Goal: Information Seeking & Learning: Learn about a topic

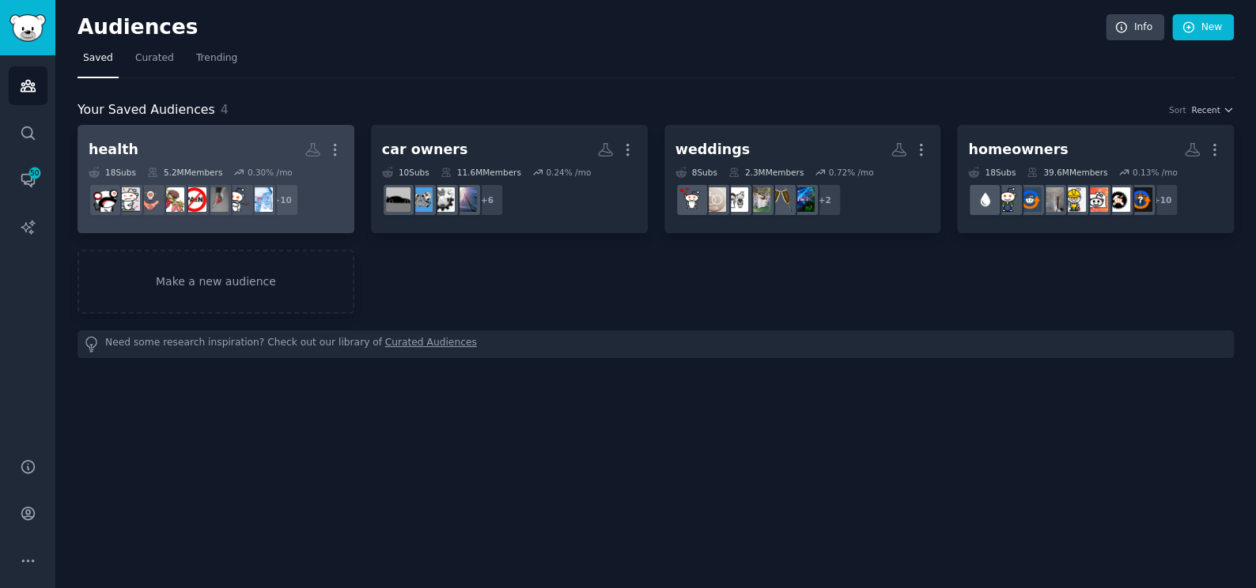
click at [212, 142] on h2 "health More" at bounding box center [216, 150] width 255 height 28
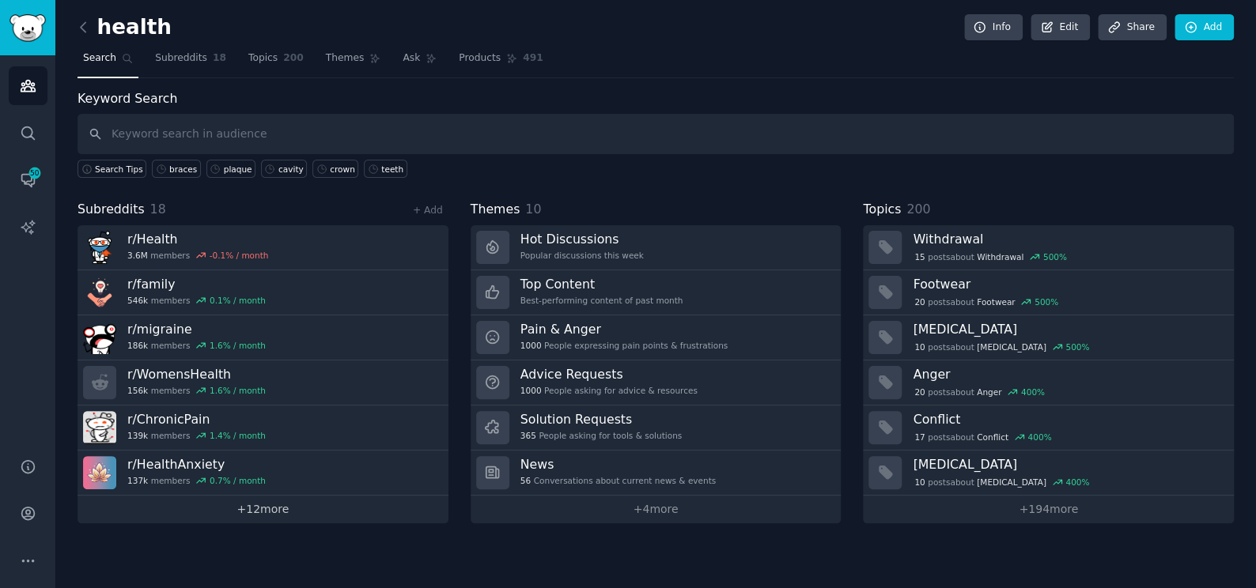
click at [284, 513] on link "+ 12 more" at bounding box center [262, 510] width 371 height 28
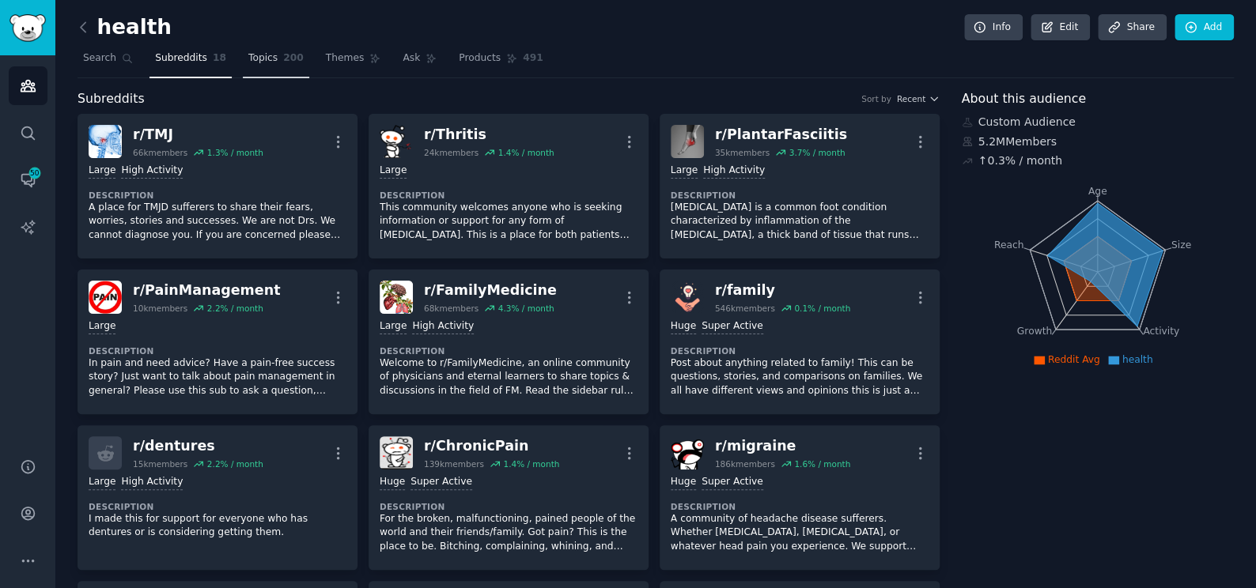
click at [267, 55] on link "Topics 200" at bounding box center [276, 62] width 66 height 32
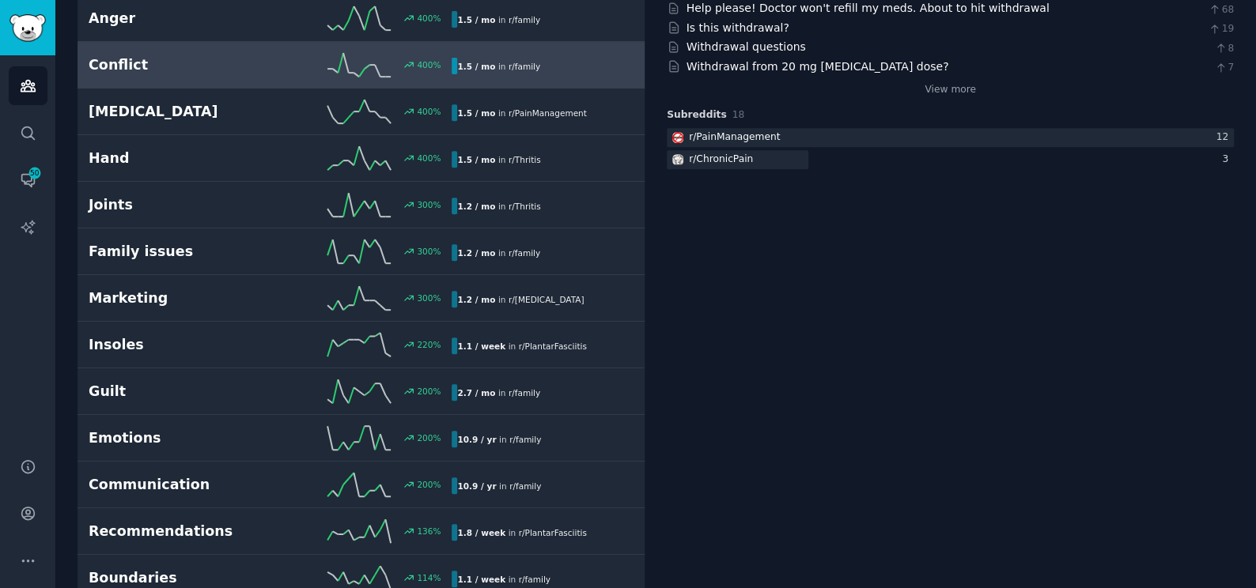
scroll to position [359, 0]
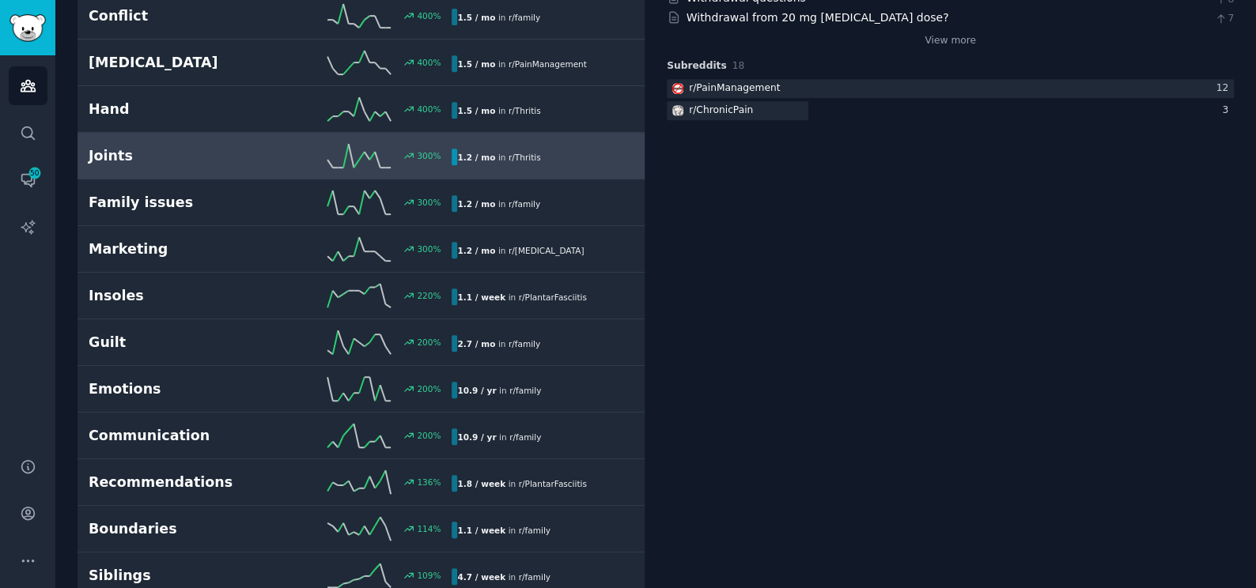
click at [229, 149] on h2 "Joints" at bounding box center [180, 156] width 182 height 20
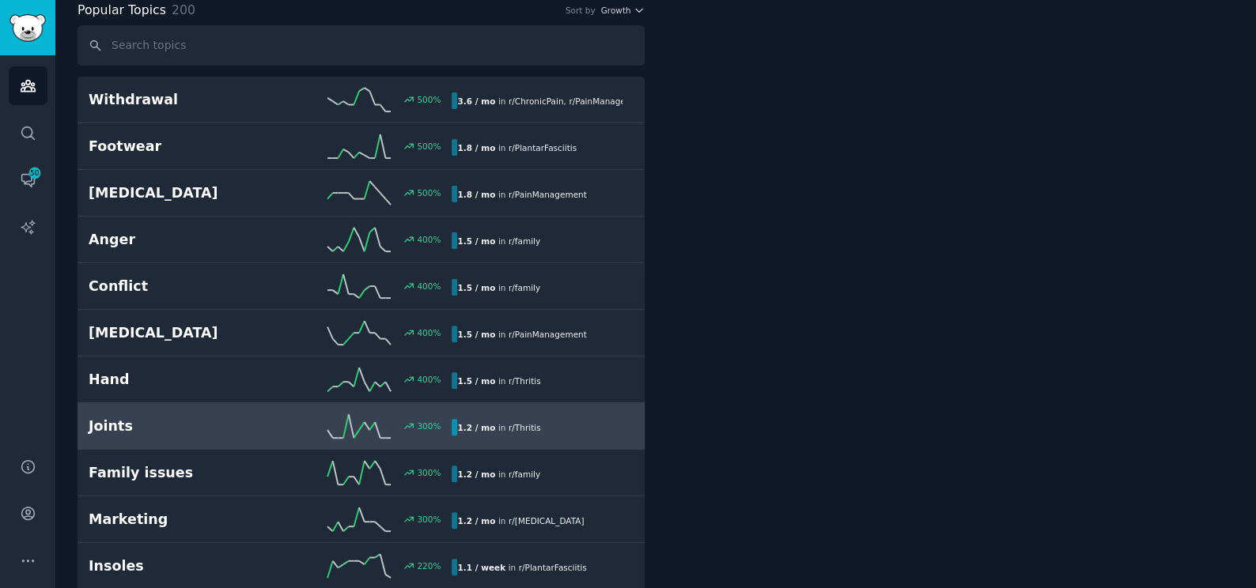
scroll to position [88, 0]
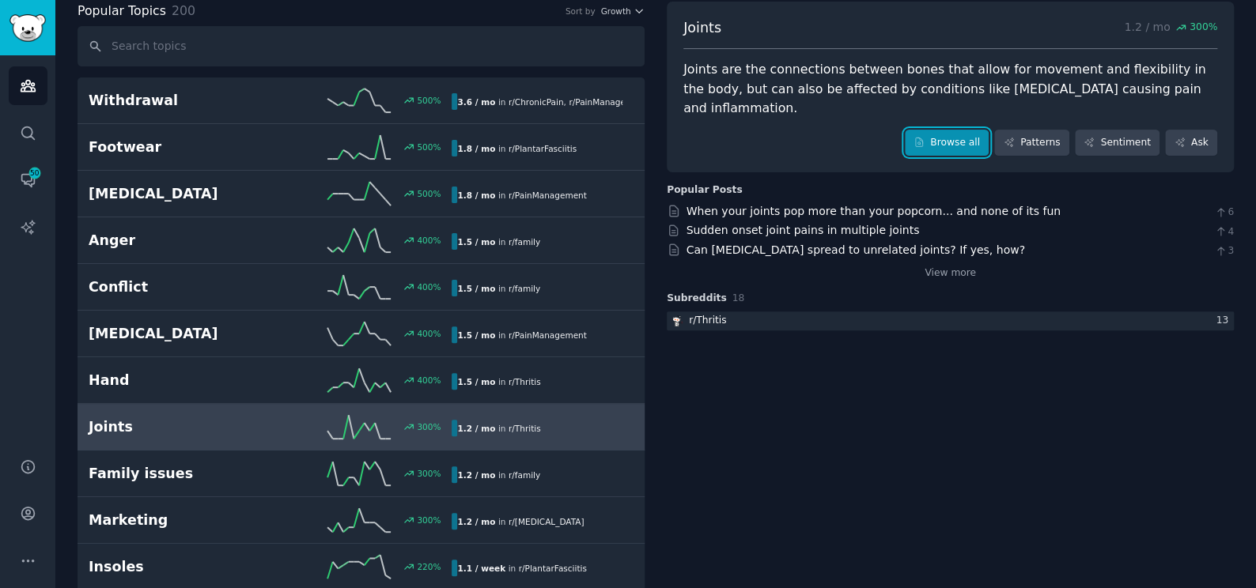
click at [923, 138] on icon at bounding box center [919, 142] width 7 height 9
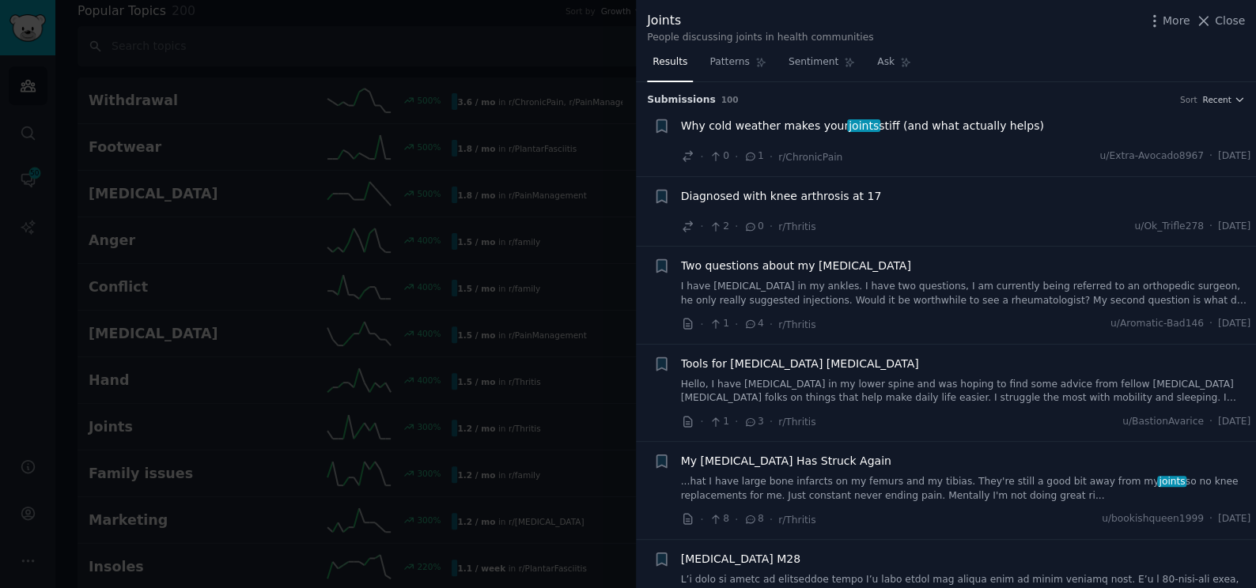
click at [777, 120] on span "Why cold weather makes your joints stiff (and what actually helps)" at bounding box center [862, 126] width 363 height 17
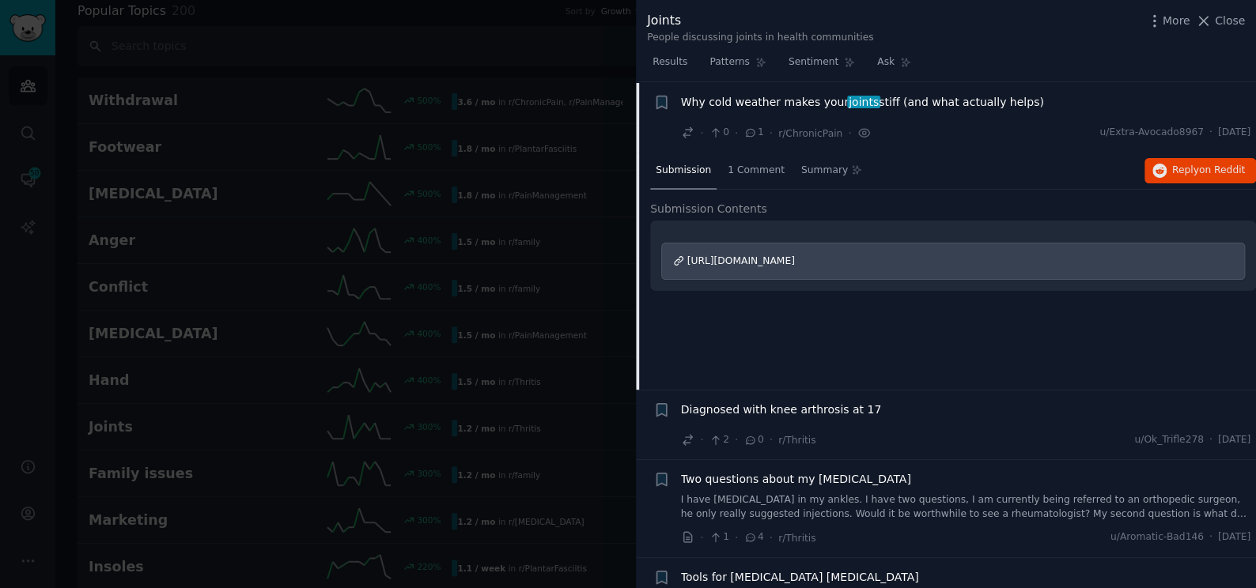
scroll to position [25, 0]
click at [821, 508] on link "I have [MEDICAL_DATA] in my ankles. I have two questions, I am currently being …" at bounding box center [966, 507] width 570 height 28
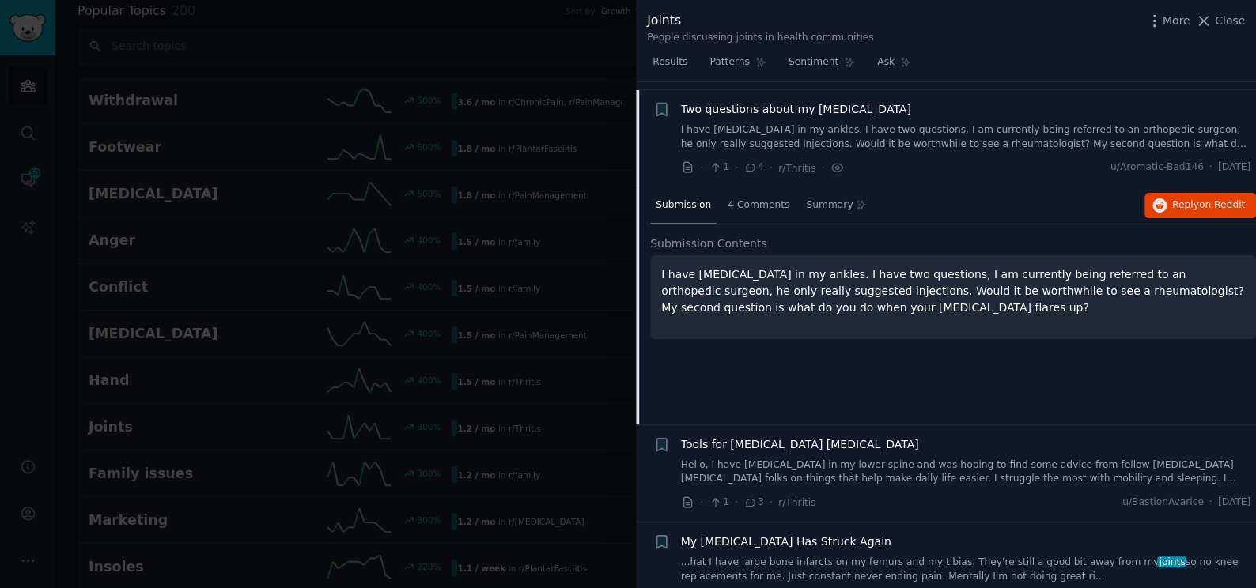
scroll to position [164, 0]
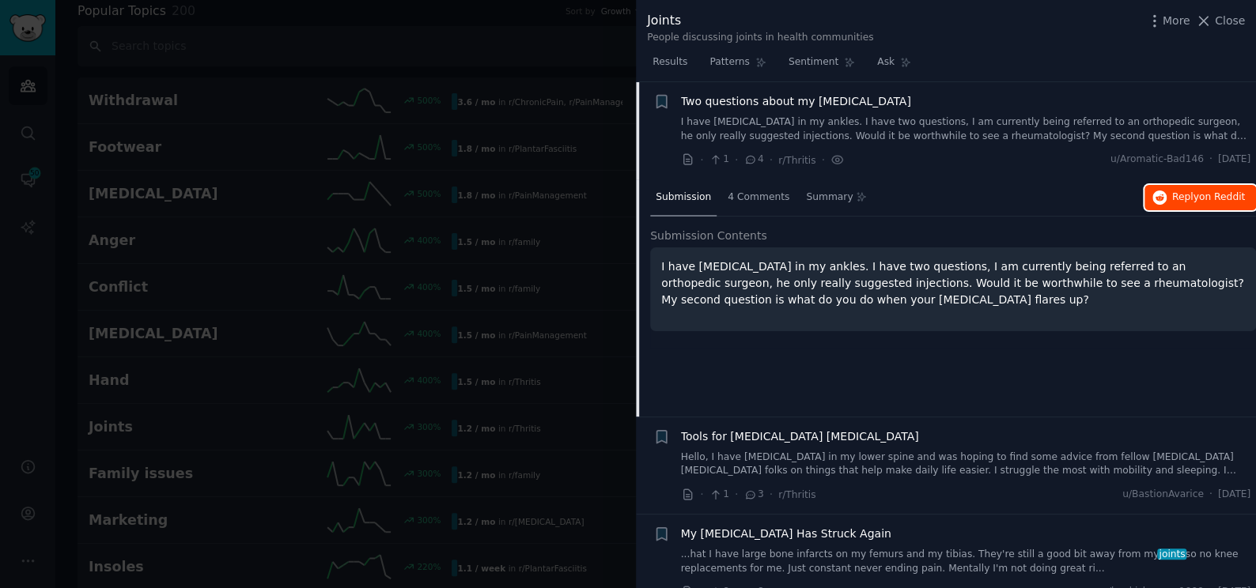
click at [1194, 193] on span "Reply on Reddit" at bounding box center [1208, 198] width 73 height 14
click at [585, 44] on div at bounding box center [628, 294] width 1256 height 588
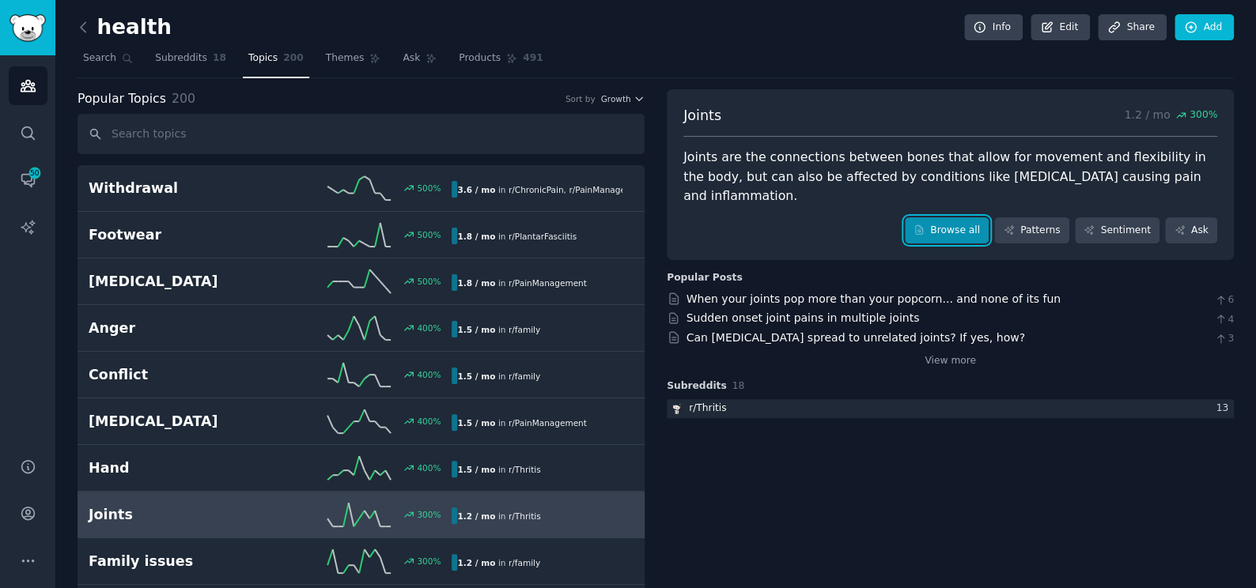
click at [937, 217] on link "Browse all" at bounding box center [947, 230] width 85 height 27
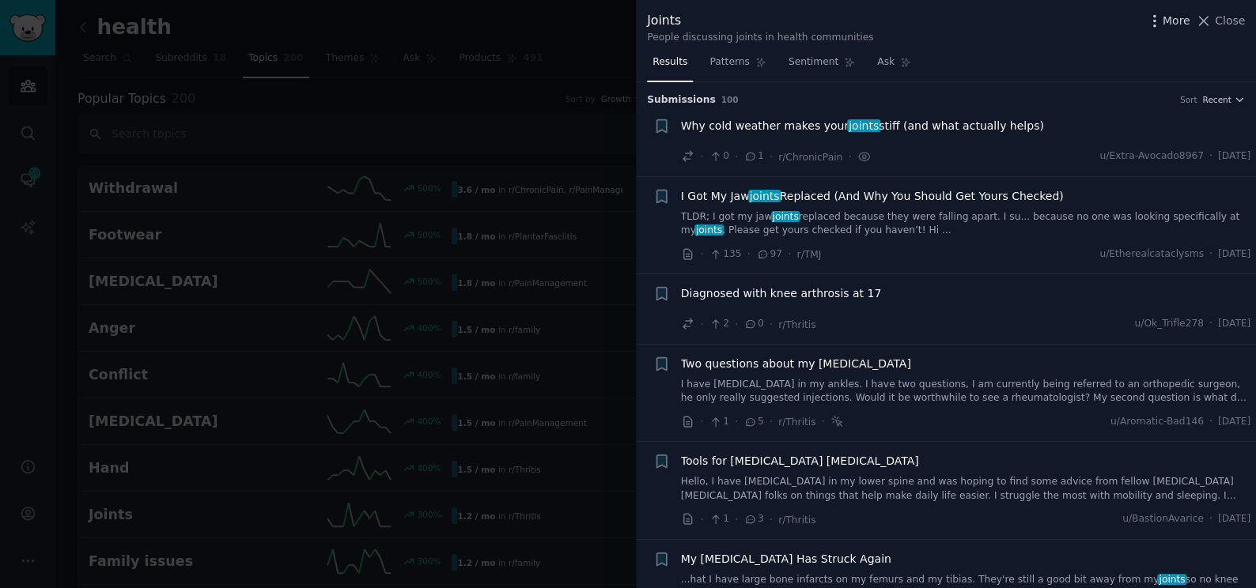
click at [1168, 17] on span "More" at bounding box center [1176, 21] width 28 height 17
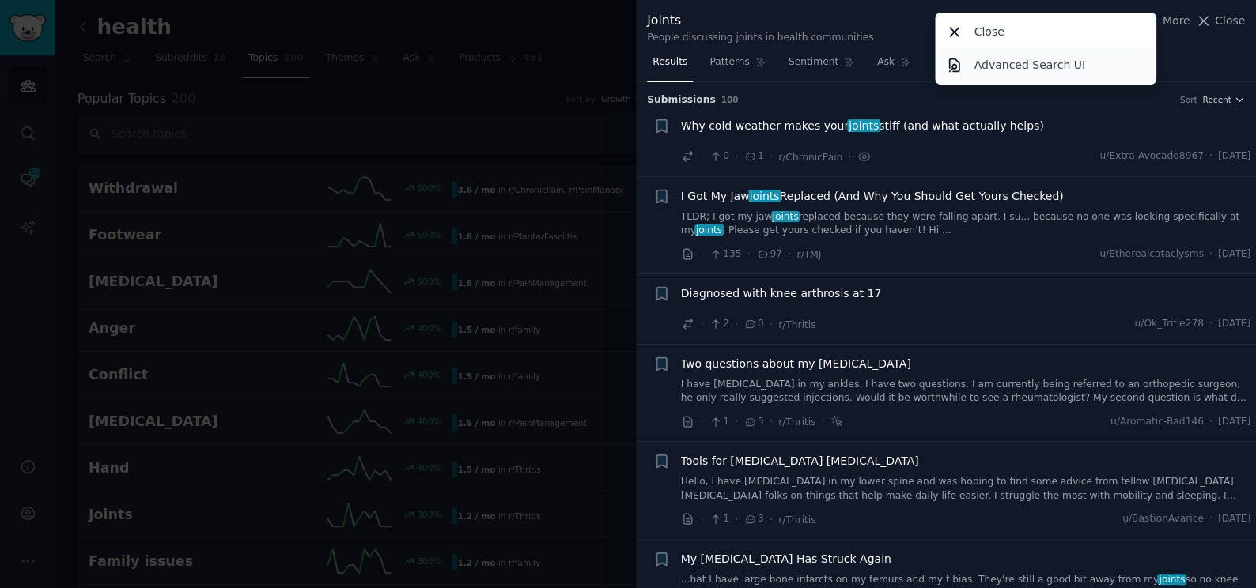
click at [1119, 72] on link "Advanced Search UI" at bounding box center [1046, 64] width 216 height 33
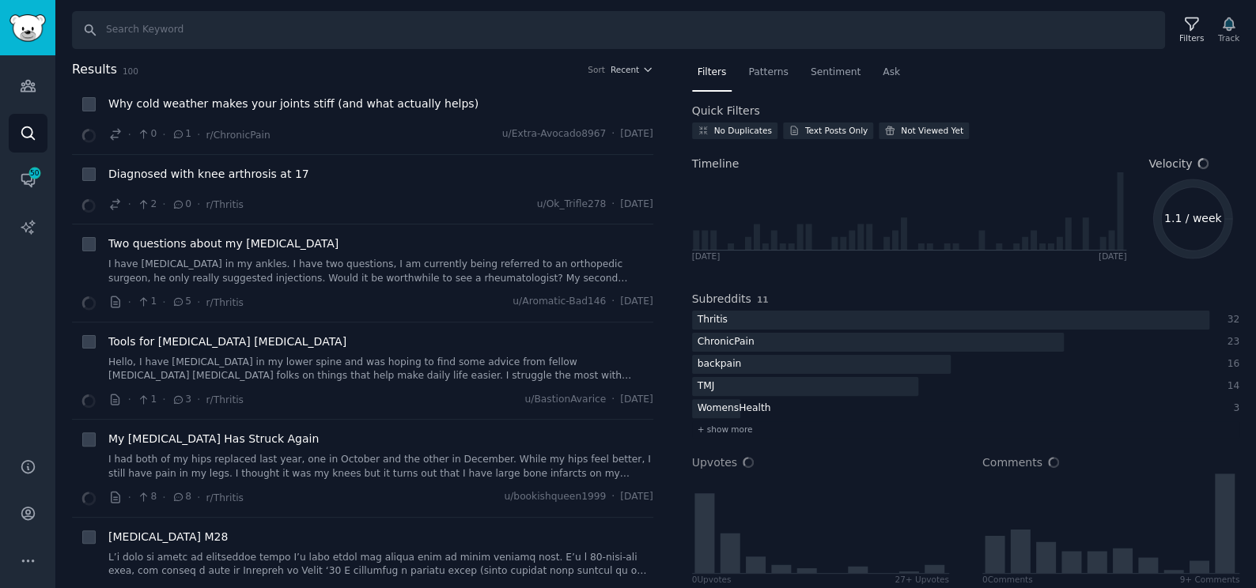
click at [1228, 18] on div "Filters Track" at bounding box center [1207, 29] width 74 height 33
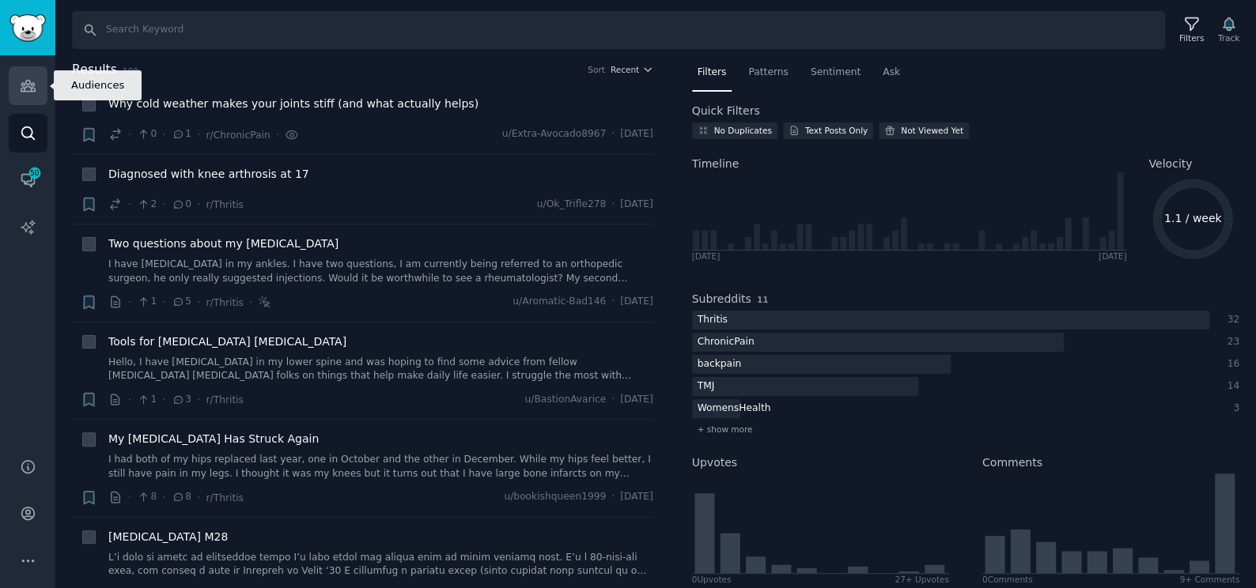
click at [22, 82] on icon "Sidebar" at bounding box center [28, 85] width 17 height 17
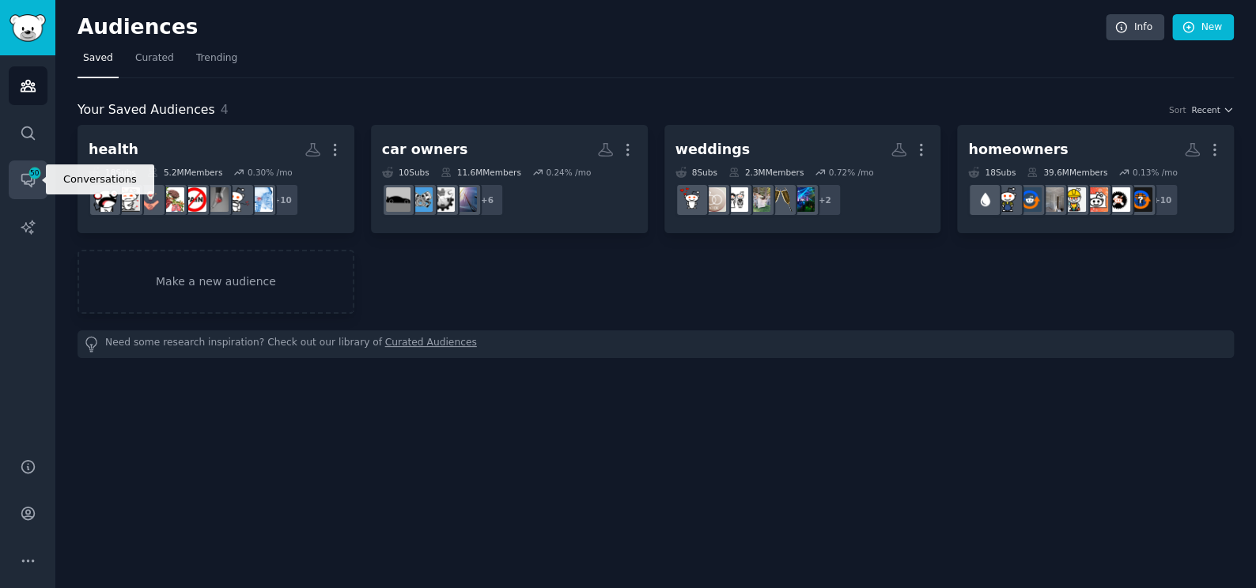
click at [31, 172] on span "50" at bounding box center [35, 173] width 14 height 11
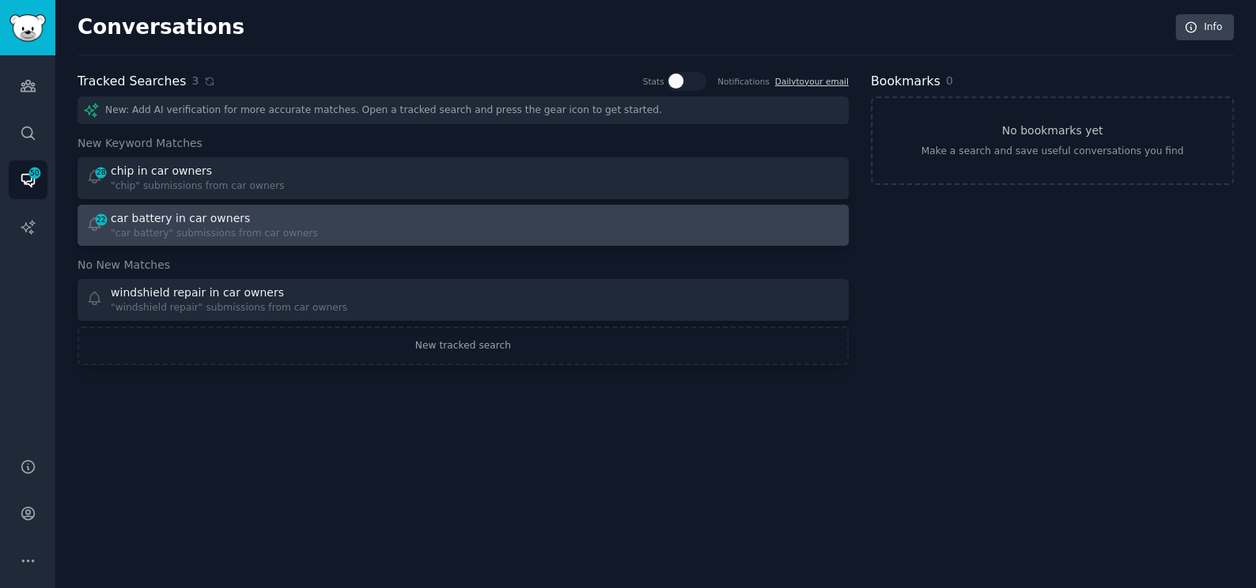
click at [206, 239] on div ""car battery" submissions from car owners" at bounding box center [214, 234] width 207 height 14
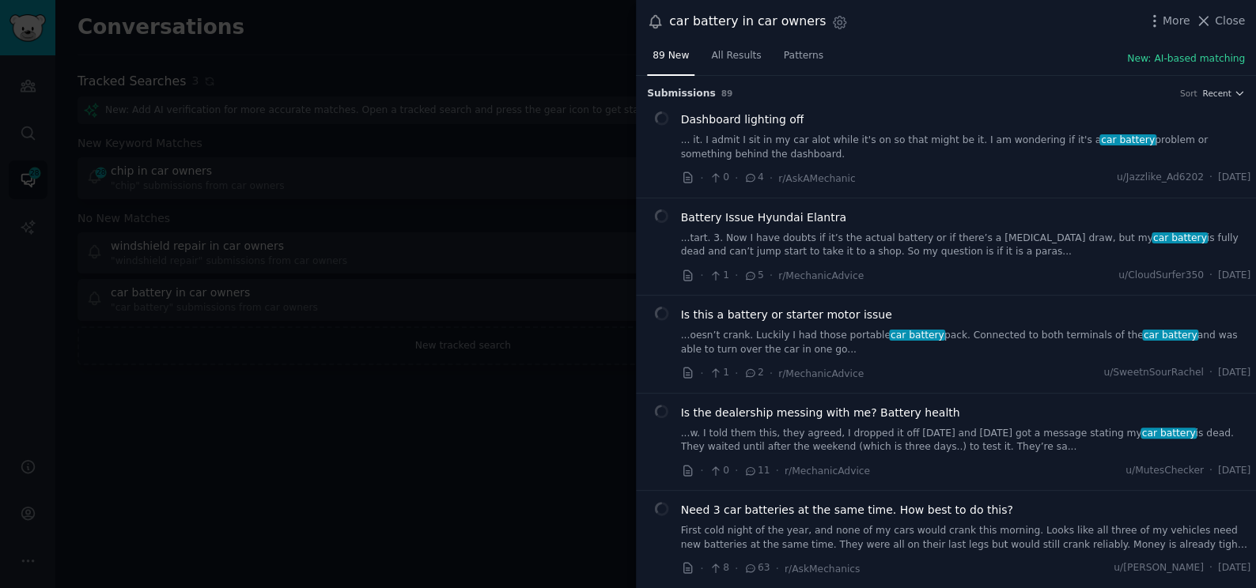
click at [187, 440] on div at bounding box center [628, 294] width 1256 height 588
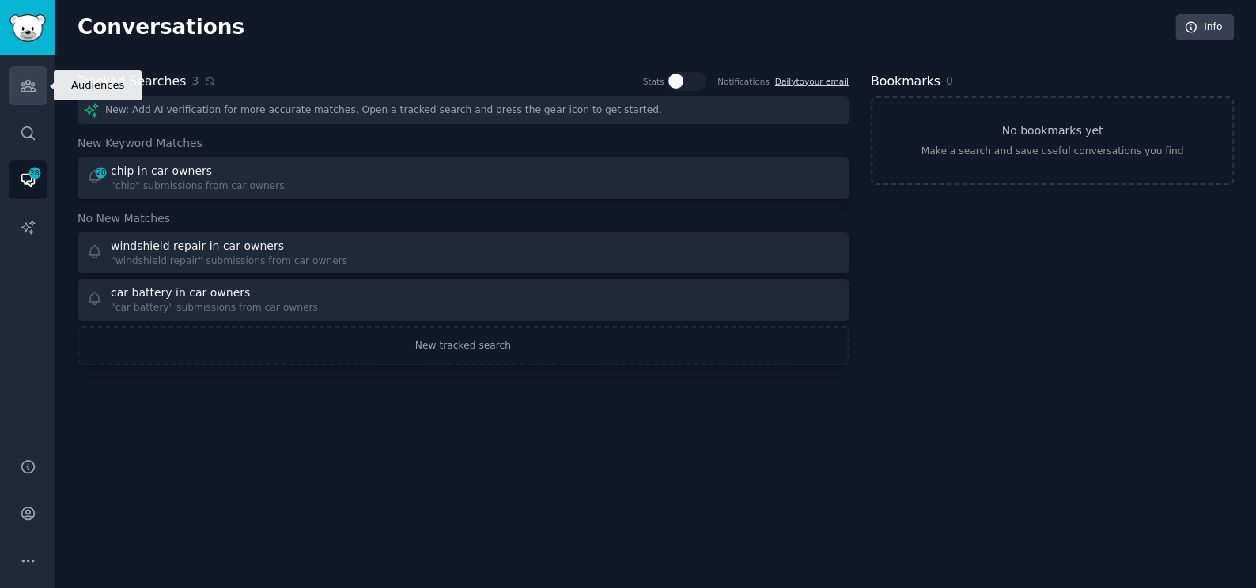
click at [22, 77] on icon "Sidebar" at bounding box center [28, 85] width 17 height 17
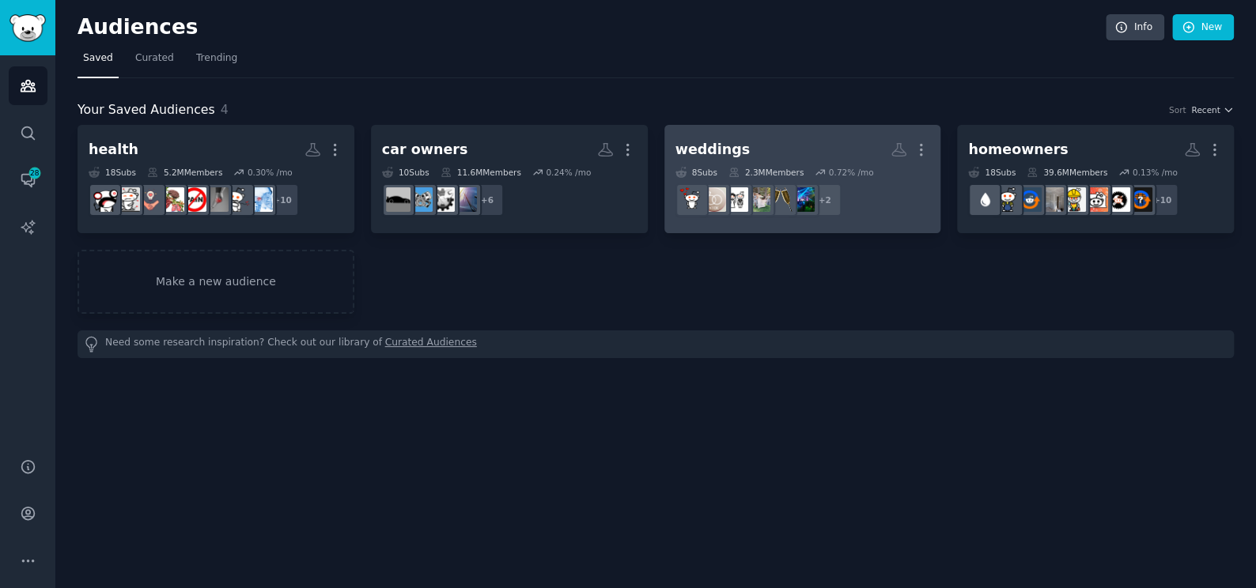
click at [858, 150] on h2 "weddings Custom Audience More" at bounding box center [802, 150] width 255 height 28
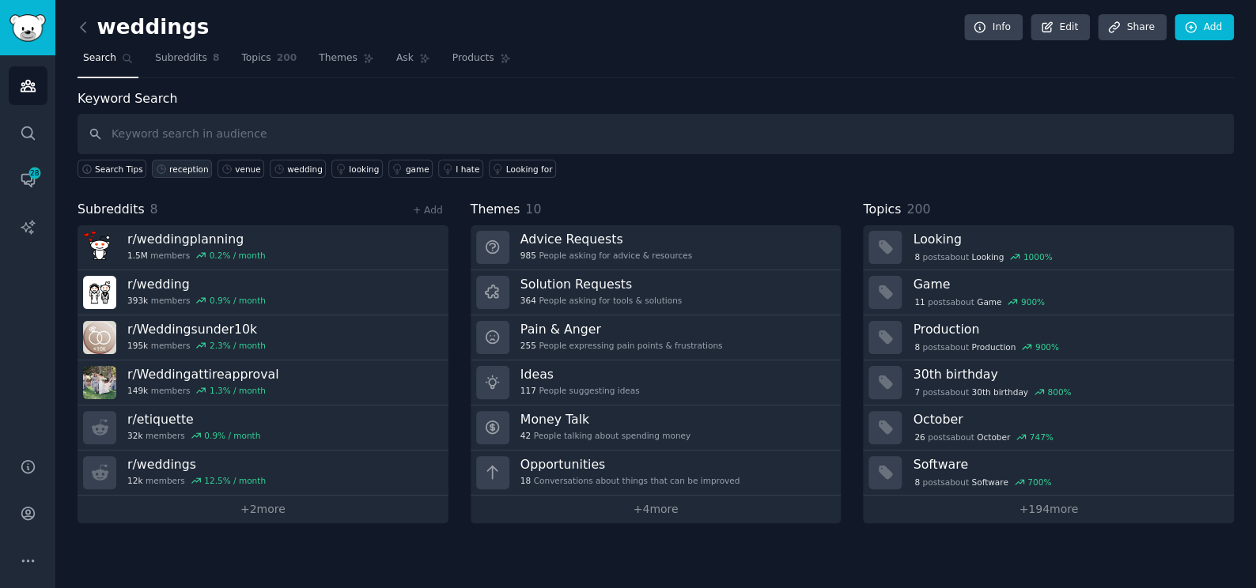
click at [185, 171] on div "reception" at bounding box center [189, 169] width 40 height 11
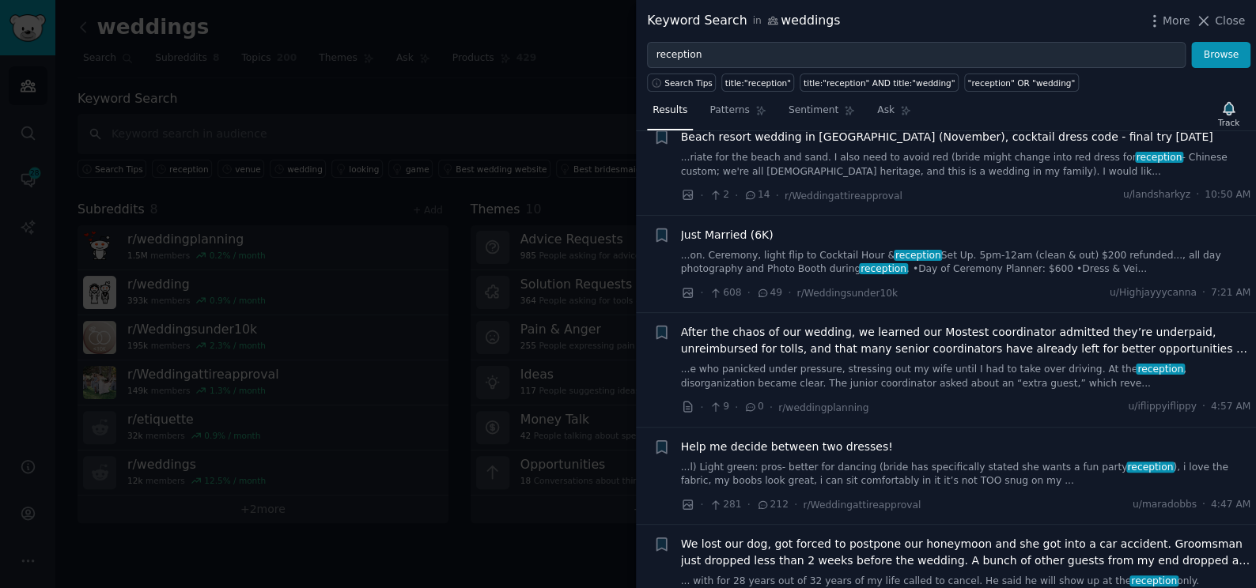
scroll to position [719, 0]
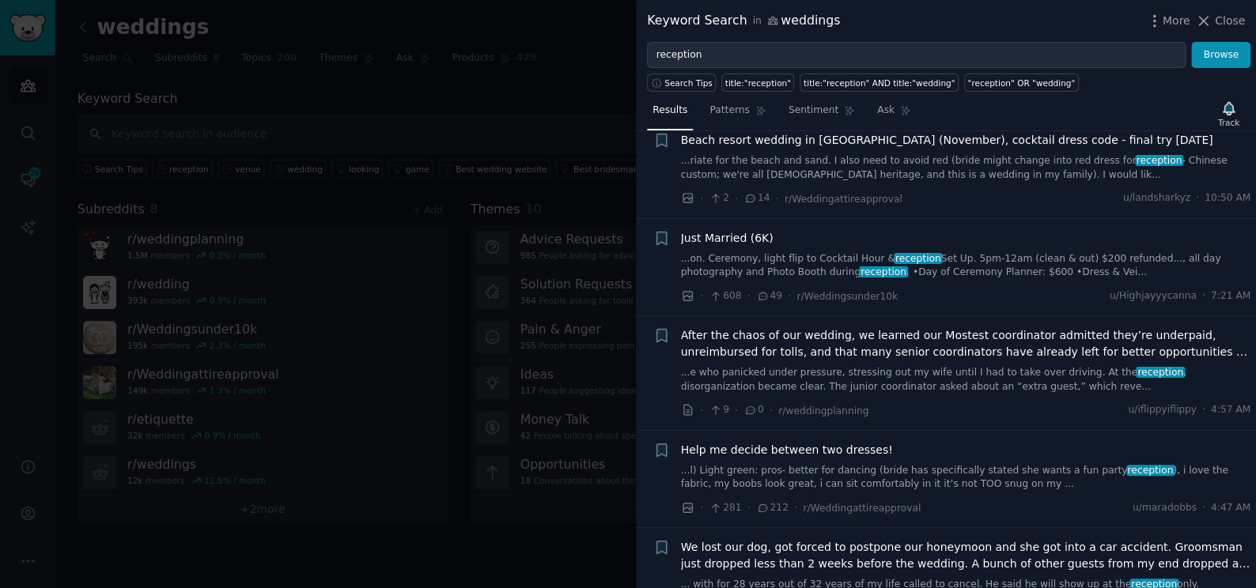
click at [926, 464] on link "...l) Light green: pros- better for dancing (bride has specifically stated she …" at bounding box center [966, 478] width 570 height 28
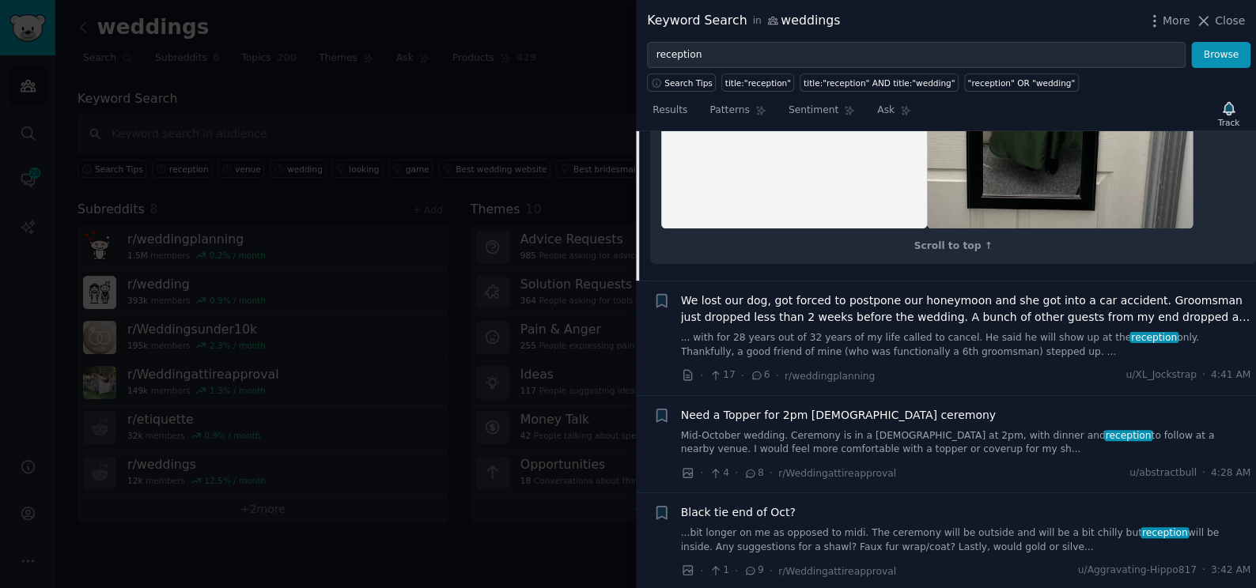
scroll to position [2383, 0]
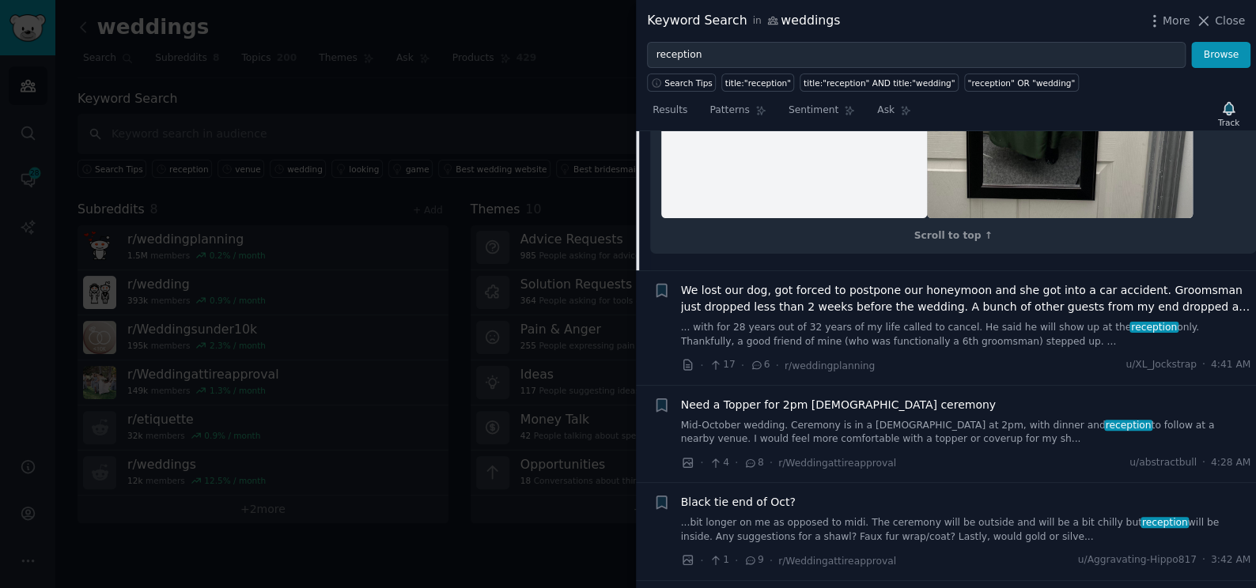
click at [982, 282] on span "We lost our dog, got forced to postpone our honeymoon and she got into a car ac…" at bounding box center [966, 298] width 570 height 33
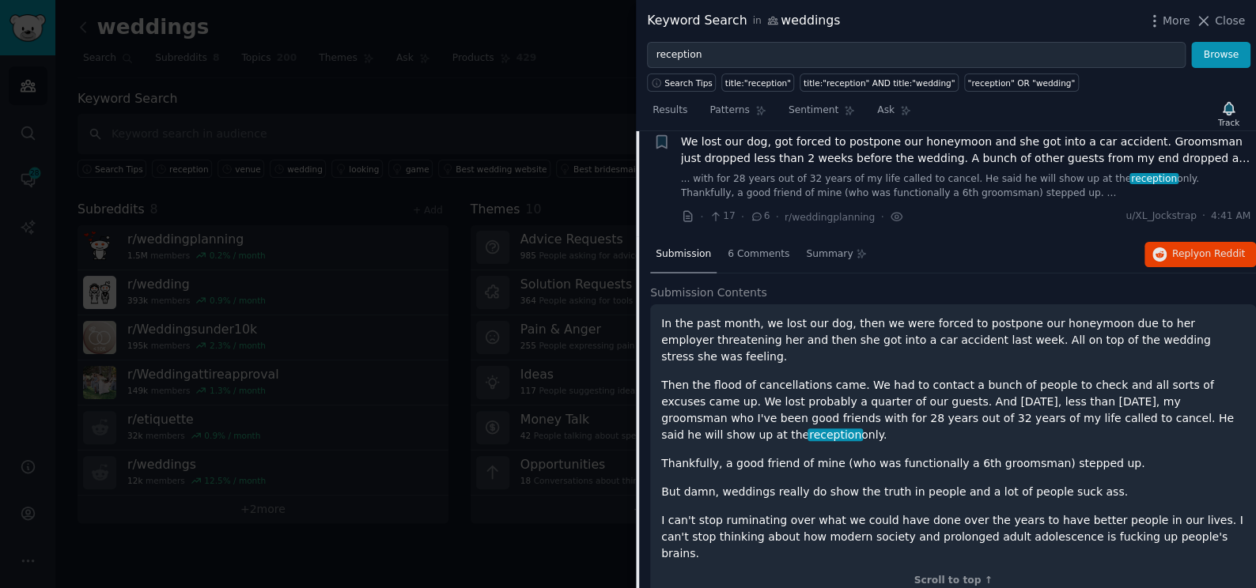
scroll to position [1114, 0]
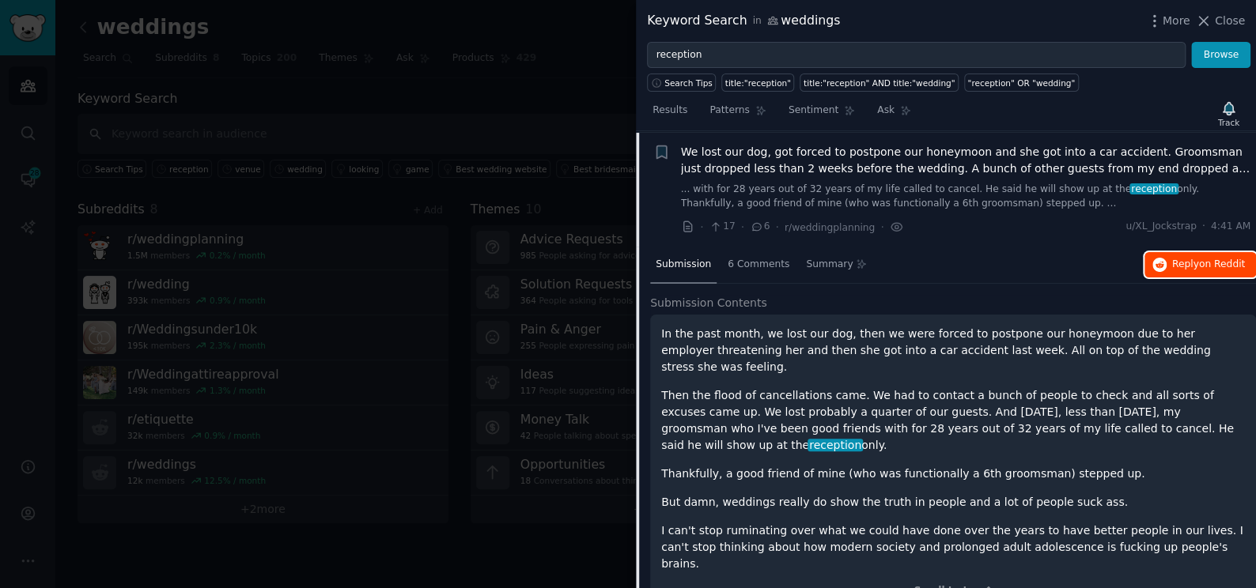
click at [1189, 263] on span "Reply on Reddit" at bounding box center [1208, 265] width 73 height 14
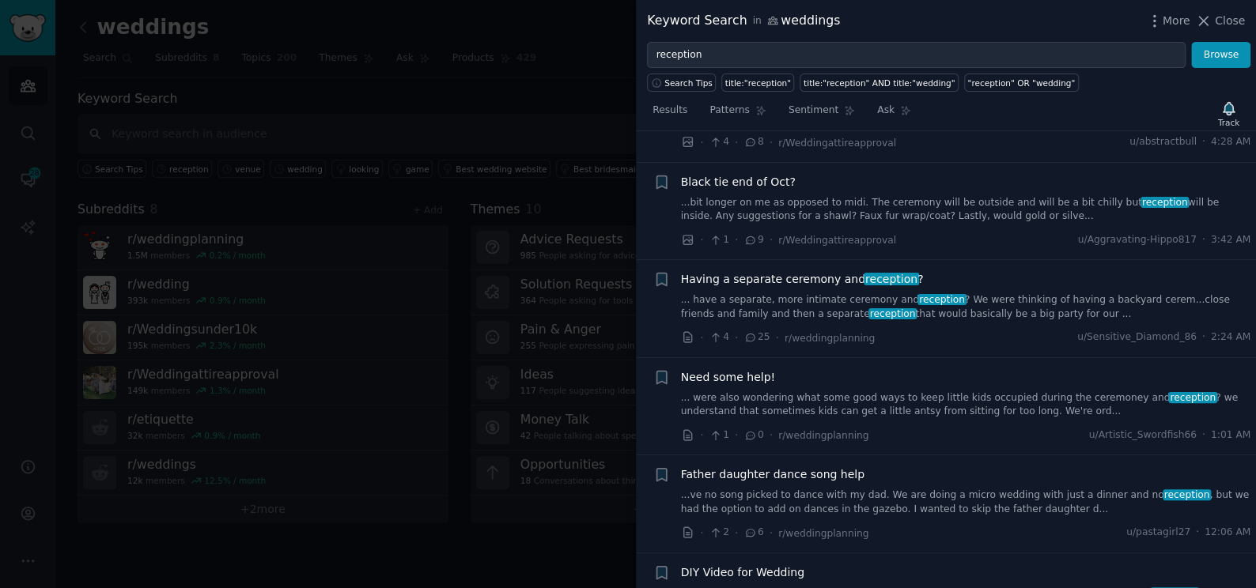
scroll to position [1833, 0]
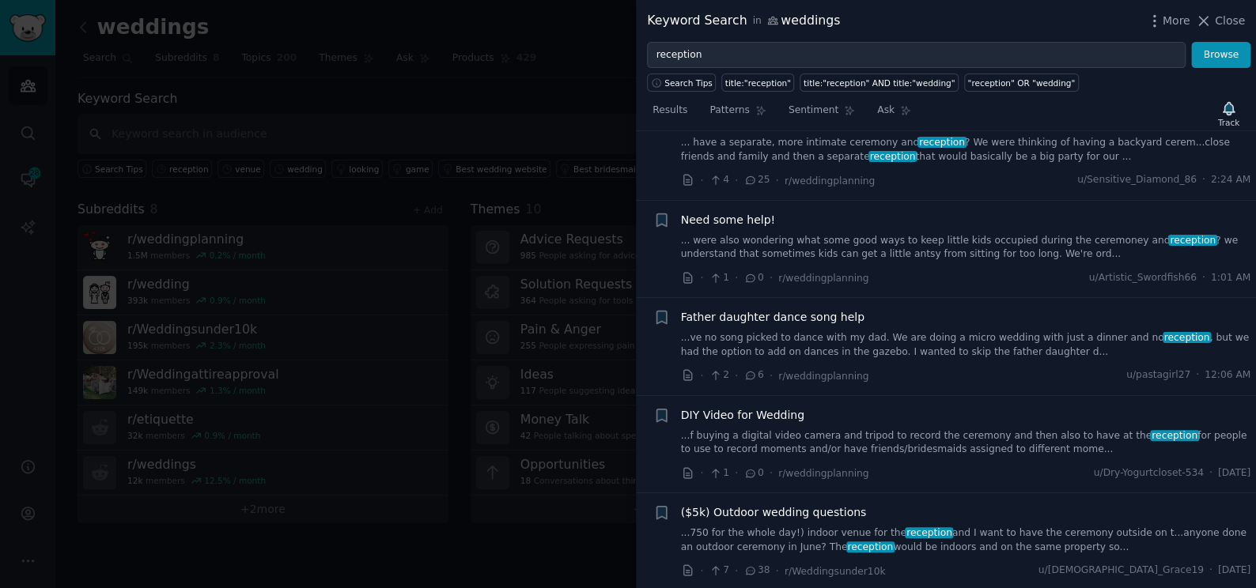
click at [930, 527] on link "...750 for the whole day!) indoor venue for the reception and I want to have th…" at bounding box center [966, 541] width 570 height 28
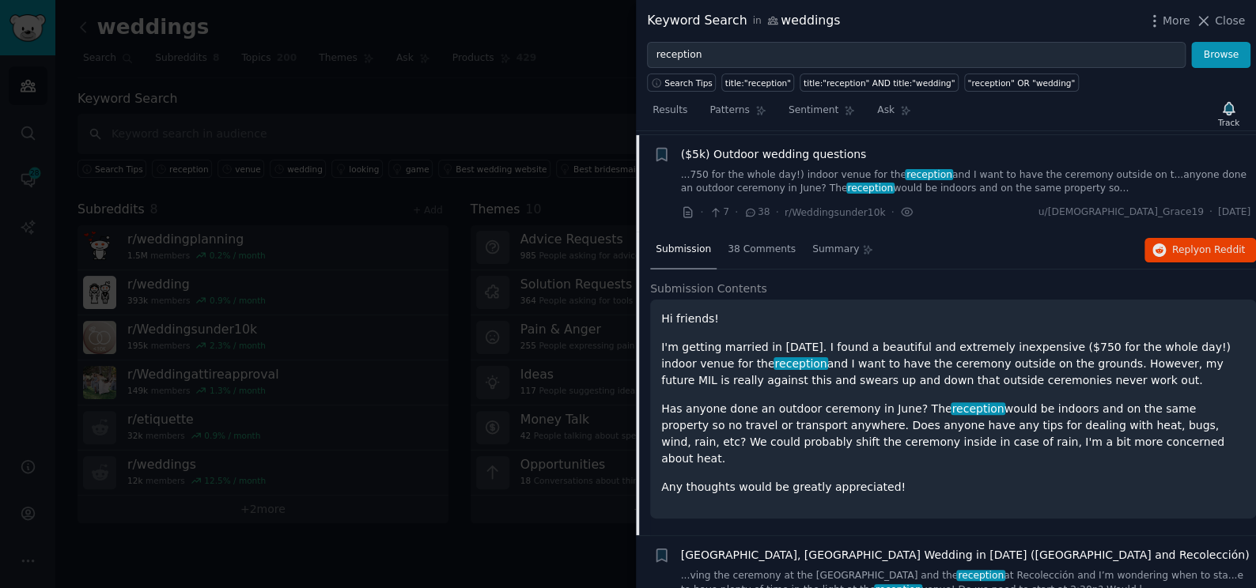
scroll to position [1813, 0]
click at [1173, 243] on span "Reply on Reddit" at bounding box center [1208, 250] width 73 height 14
click at [1208, 13] on icon at bounding box center [1203, 21] width 17 height 17
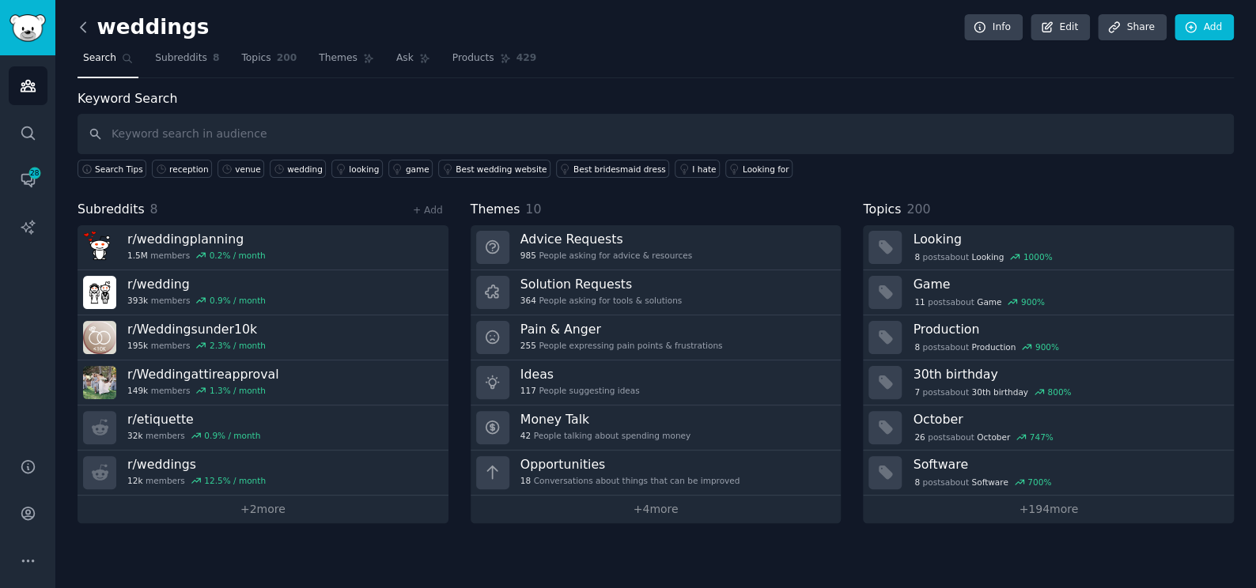
click at [81, 21] on icon at bounding box center [83, 27] width 17 height 17
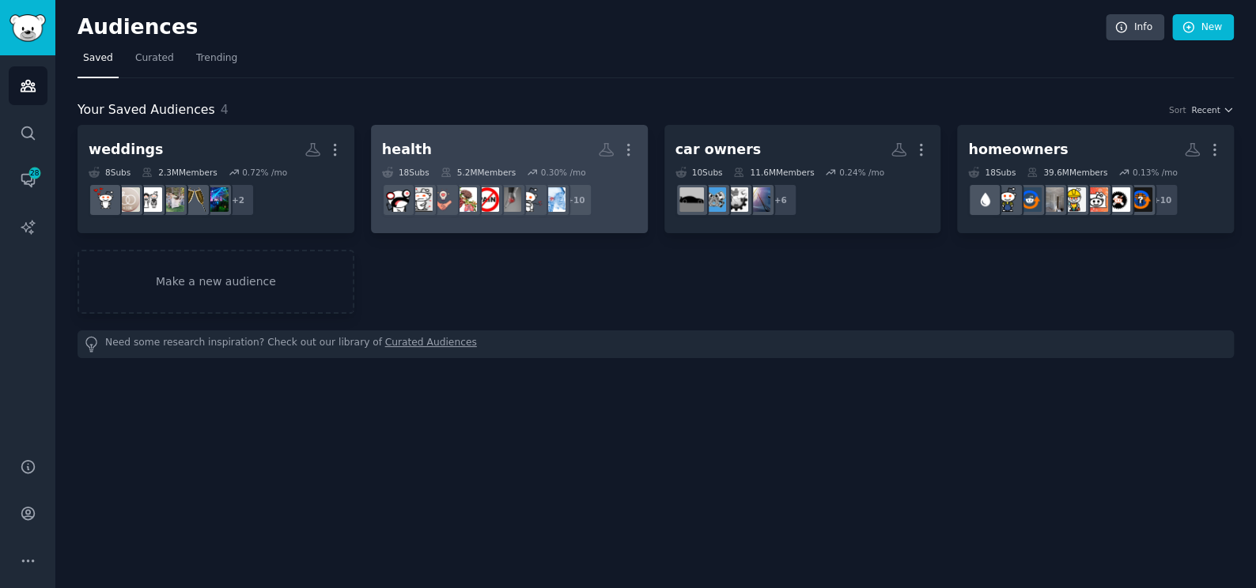
click at [436, 150] on h2 "health More" at bounding box center [509, 150] width 255 height 28
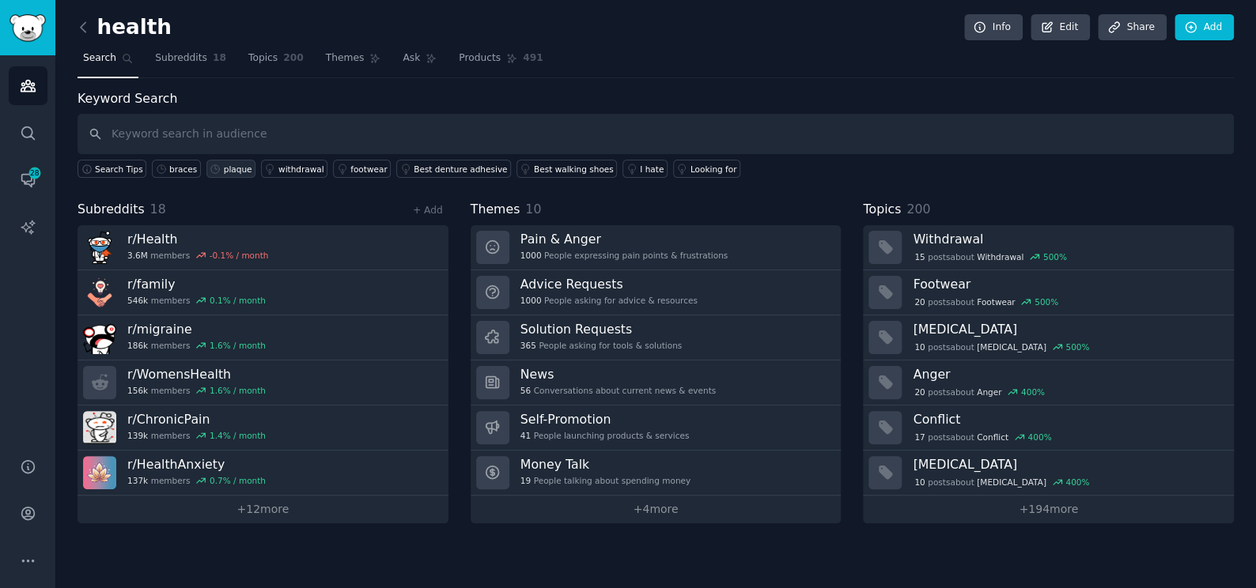
click at [224, 172] on div "plaque" at bounding box center [238, 169] width 28 height 11
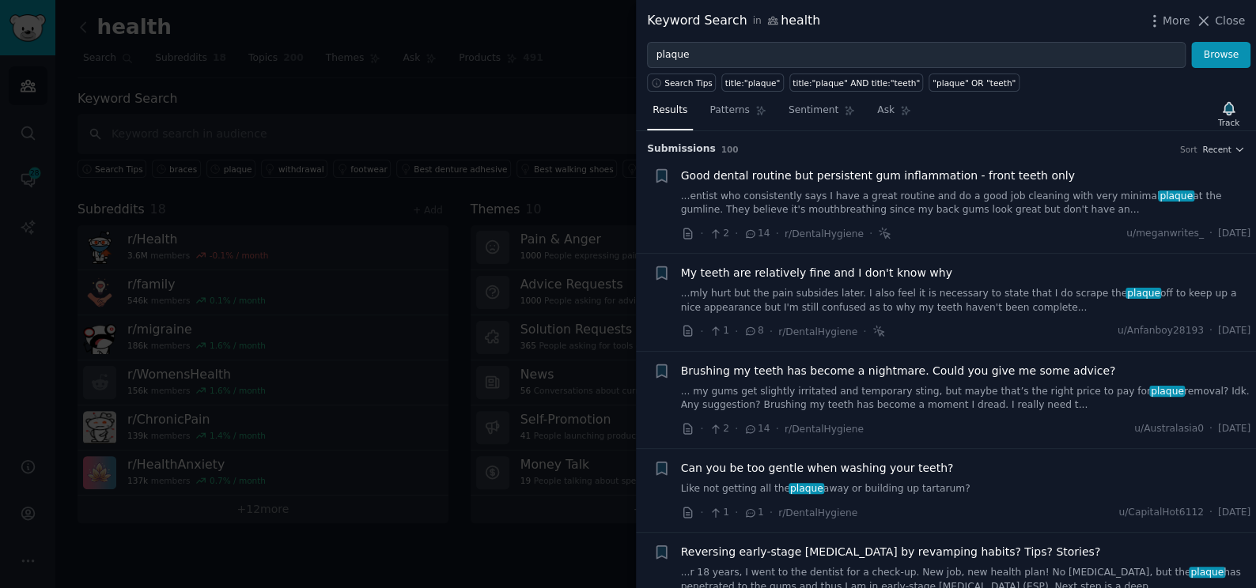
click at [401, 71] on div at bounding box center [628, 294] width 1256 height 588
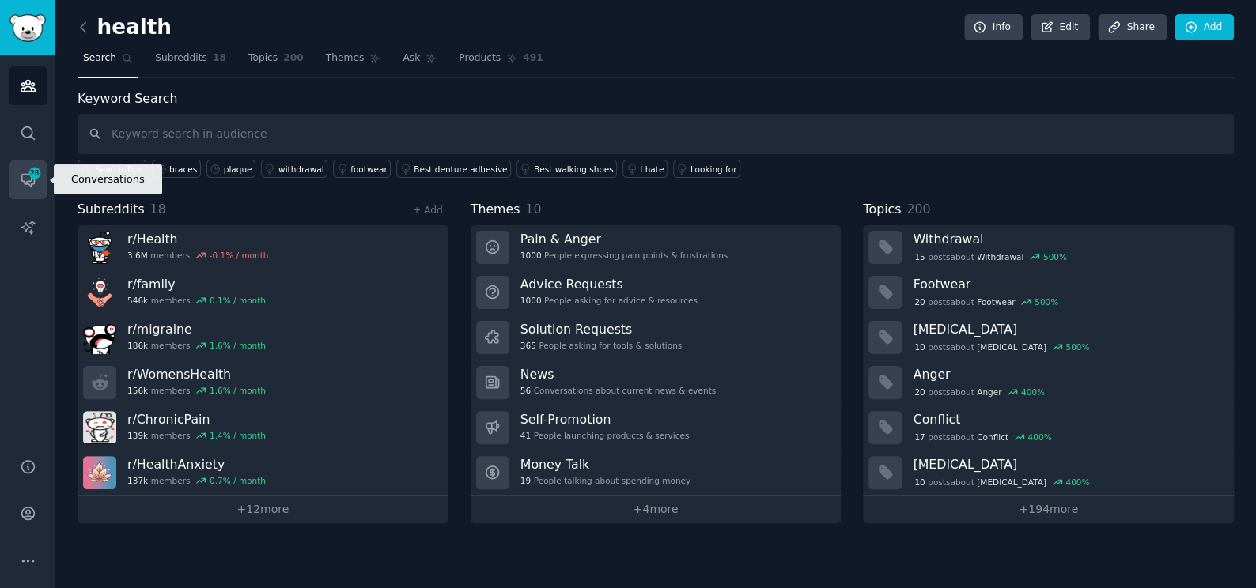
click at [26, 175] on icon "Sidebar" at bounding box center [28, 180] width 17 height 17
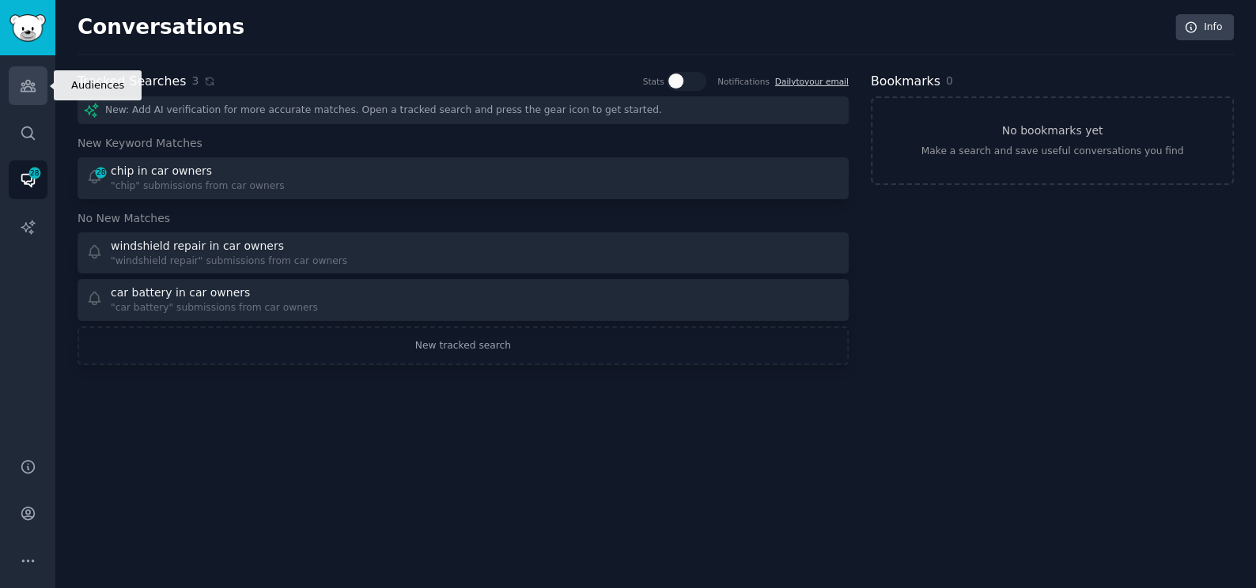
click at [26, 88] on icon "Sidebar" at bounding box center [28, 85] width 17 height 17
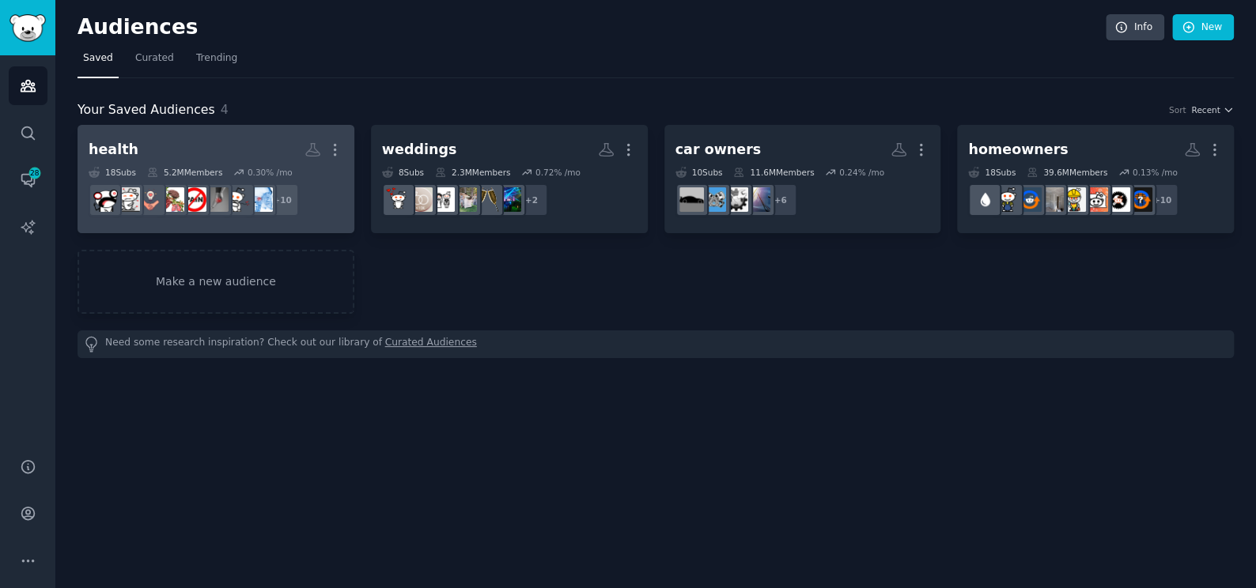
click at [184, 155] on h2 "health More" at bounding box center [216, 150] width 255 height 28
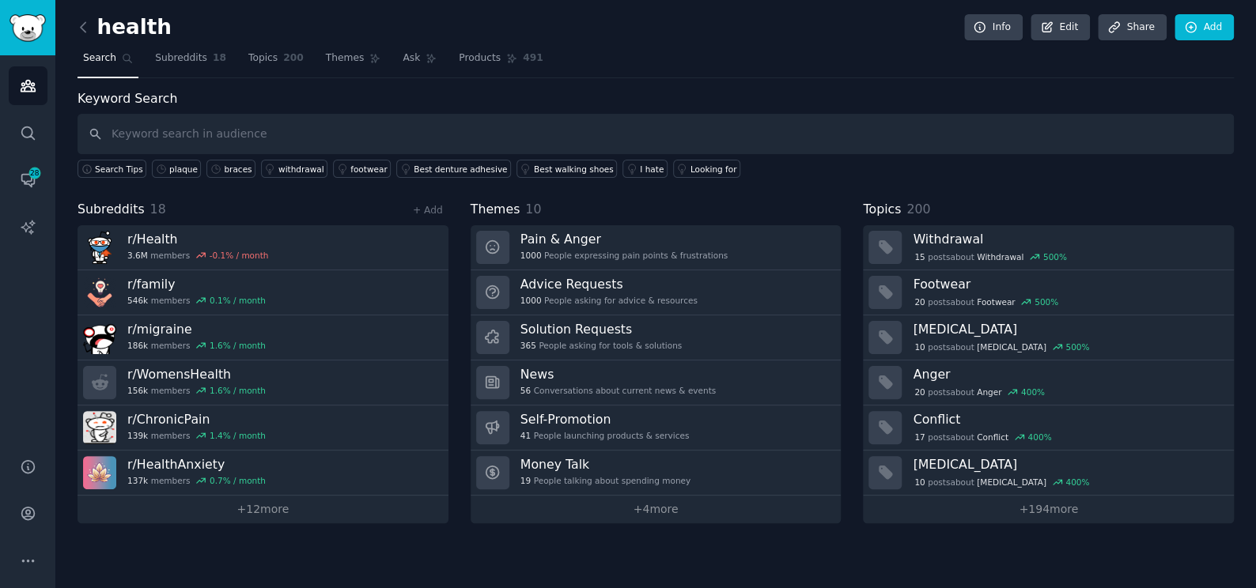
click at [370, 138] on input "text" at bounding box center [655, 134] width 1156 height 40
type input "teeth"
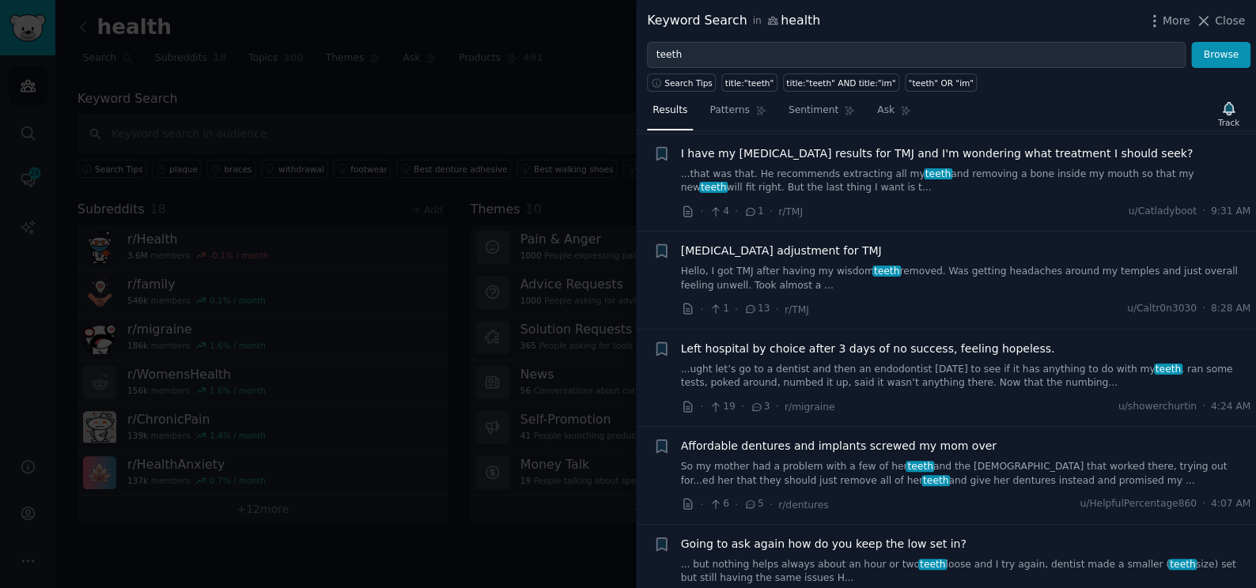
scroll to position [359, 0]
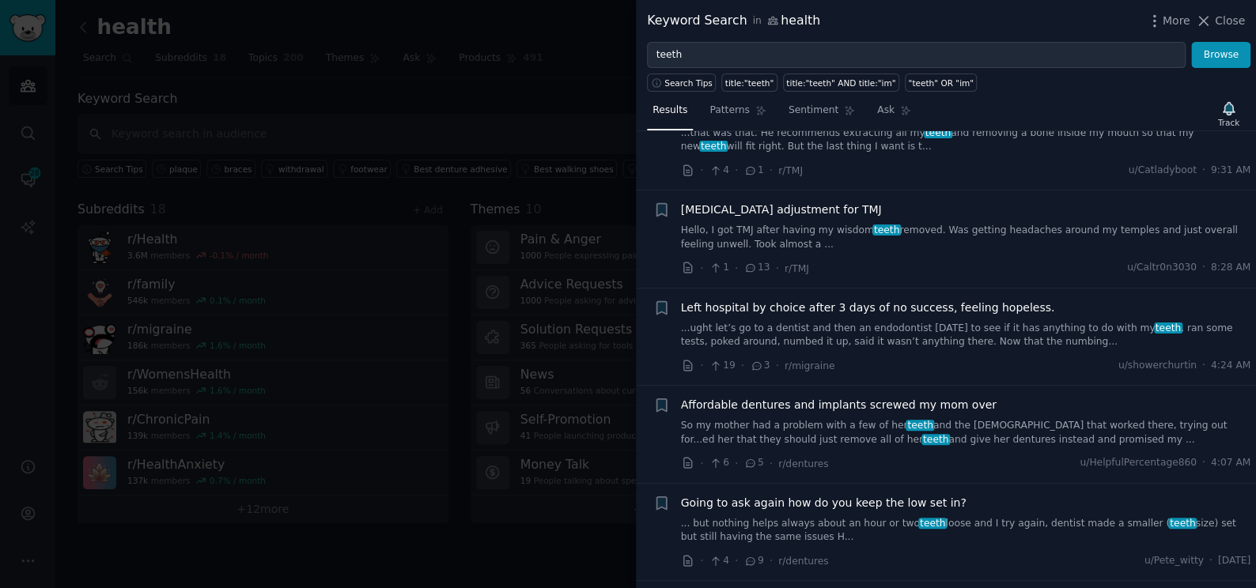
click at [851, 334] on link "...ught let’s go to a dentist and then an endodontist [DATE] to see if it has a…" at bounding box center [966, 336] width 570 height 28
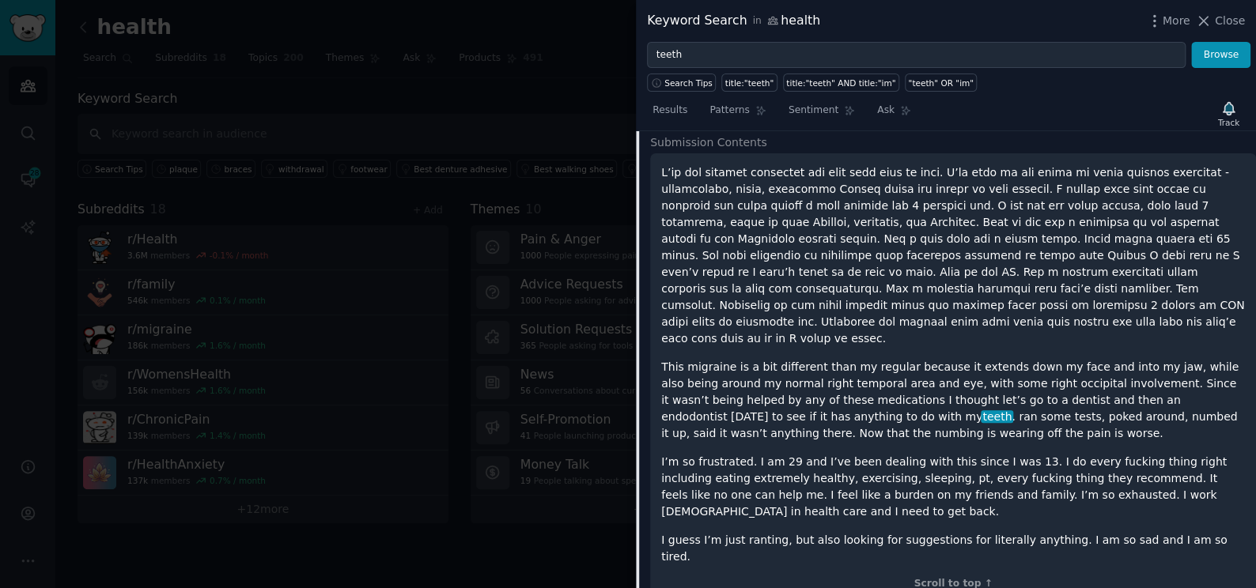
scroll to position [659, 0]
click at [591, 114] on div at bounding box center [628, 294] width 1256 height 588
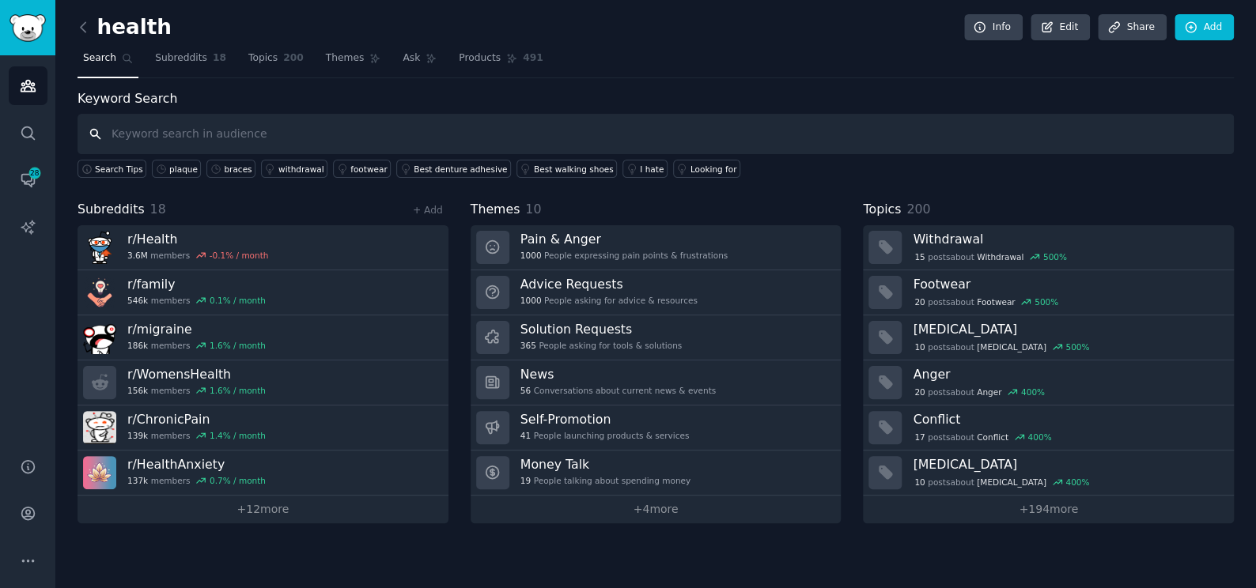
click at [142, 126] on input "text" at bounding box center [655, 134] width 1156 height 40
type input "tooth"
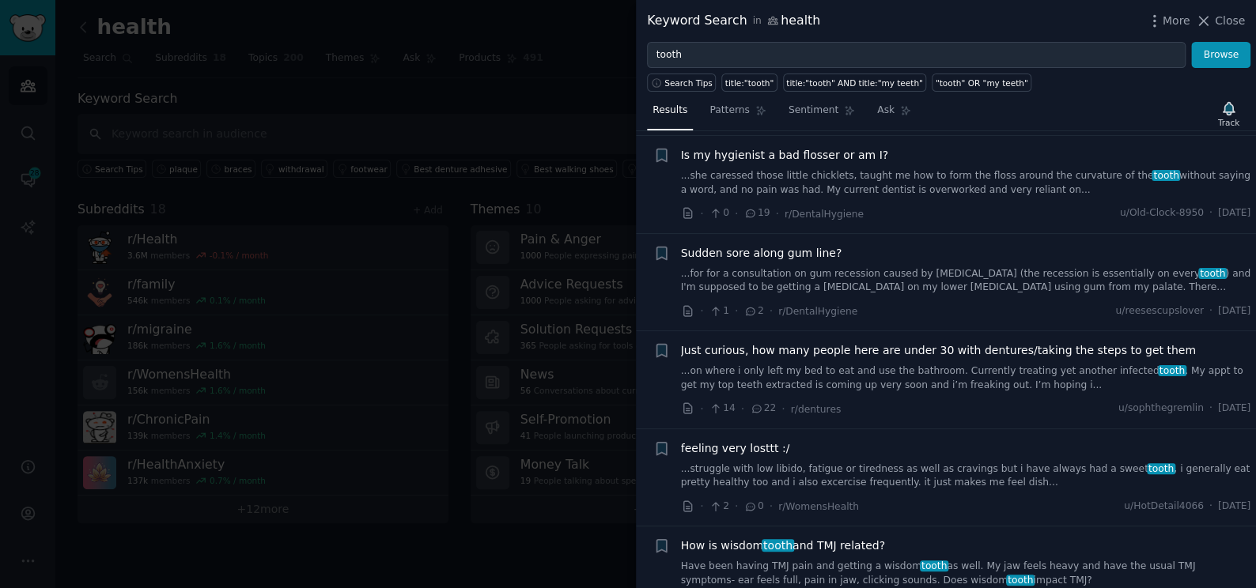
scroll to position [790, 0]
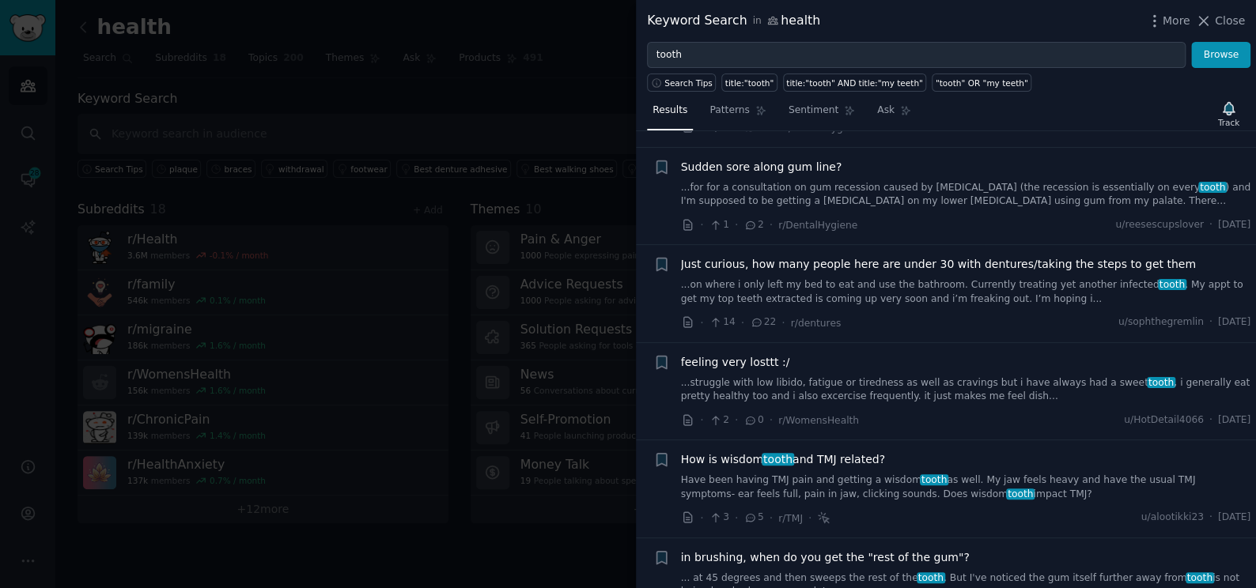
click at [826, 278] on link "...on where i only left my bed to eat and use the bathroom. Currently treating …" at bounding box center [966, 292] width 570 height 28
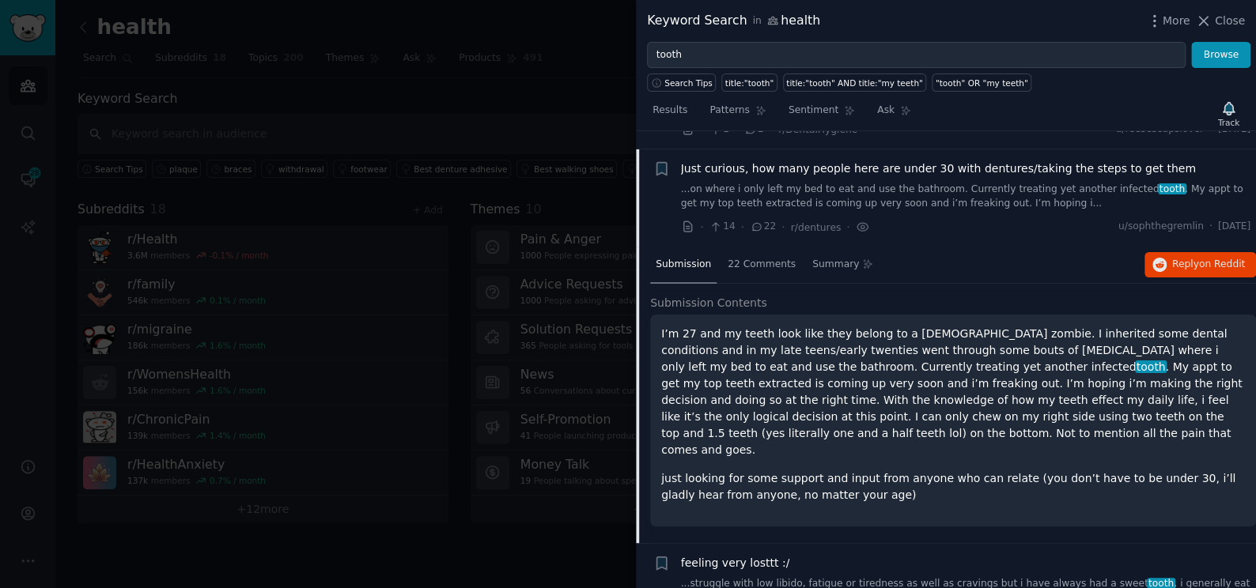
scroll to position [888, 0]
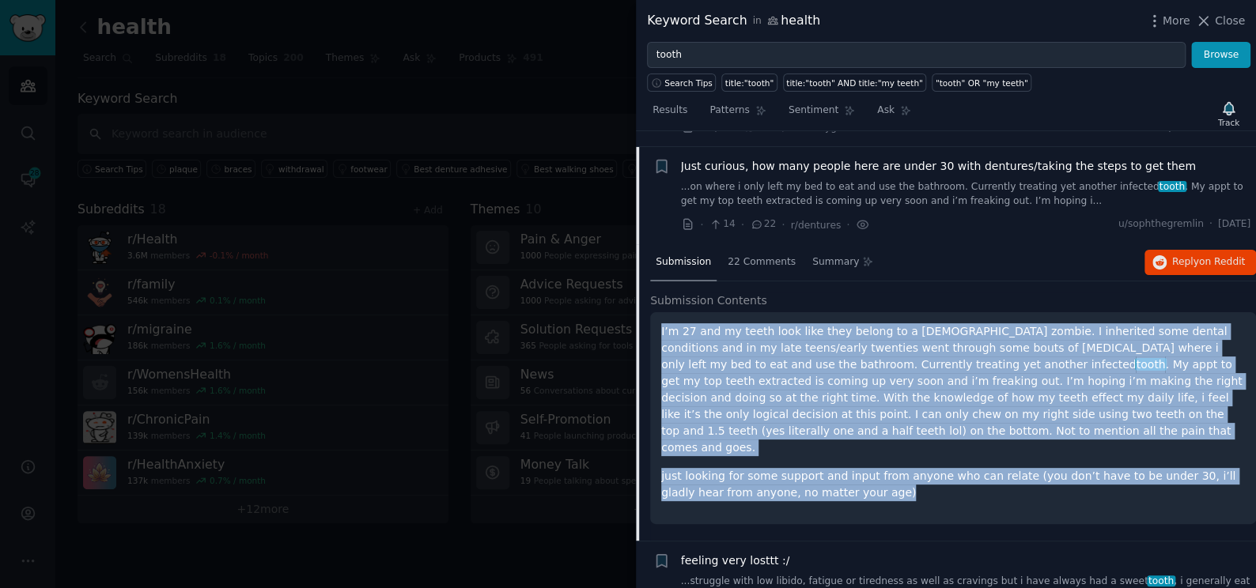
drag, startPoint x: 848, startPoint y: 470, endPoint x: 657, endPoint y: 300, distance: 256.0
click at [657, 312] on div "I’m 27 and my teeth look like they belong to a [DEMOGRAPHIC_DATA] zombie. I inh…" at bounding box center [953, 418] width 606 height 212
copy div "I’m 27 and my teeth look like they belong to a [DEMOGRAPHIC_DATA] zombie. I inh…"
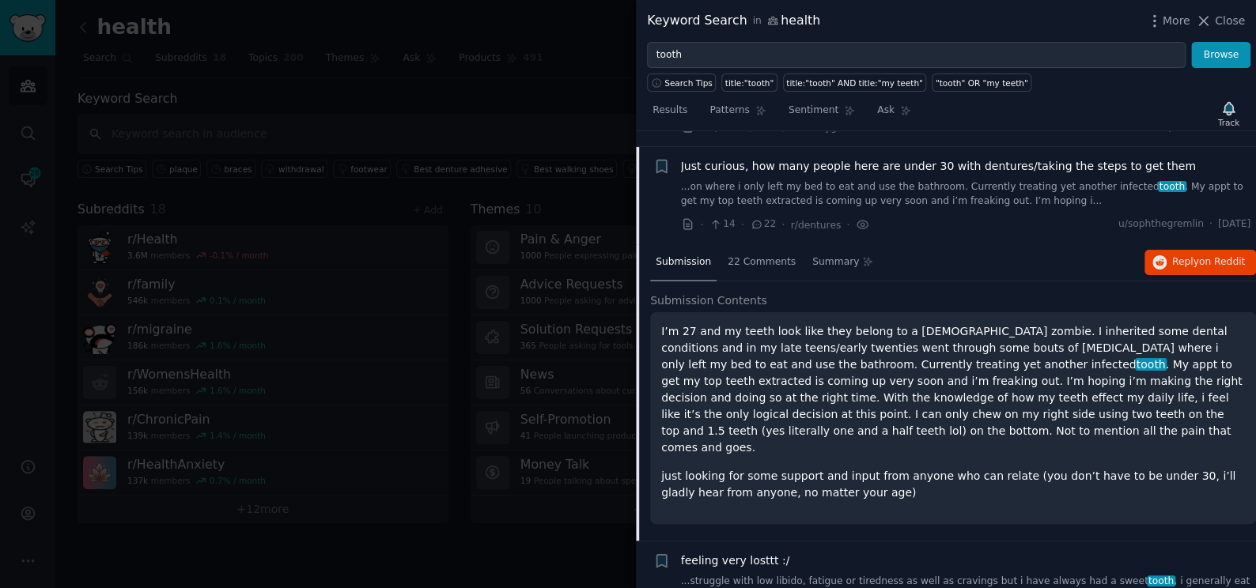
click at [1189, 244] on div "Submission 22 Comments Summary Reply on Reddit" at bounding box center [953, 263] width 606 height 38
click at [1189, 255] on span "Reply on Reddit" at bounding box center [1208, 262] width 73 height 14
click at [293, 112] on div at bounding box center [628, 294] width 1256 height 588
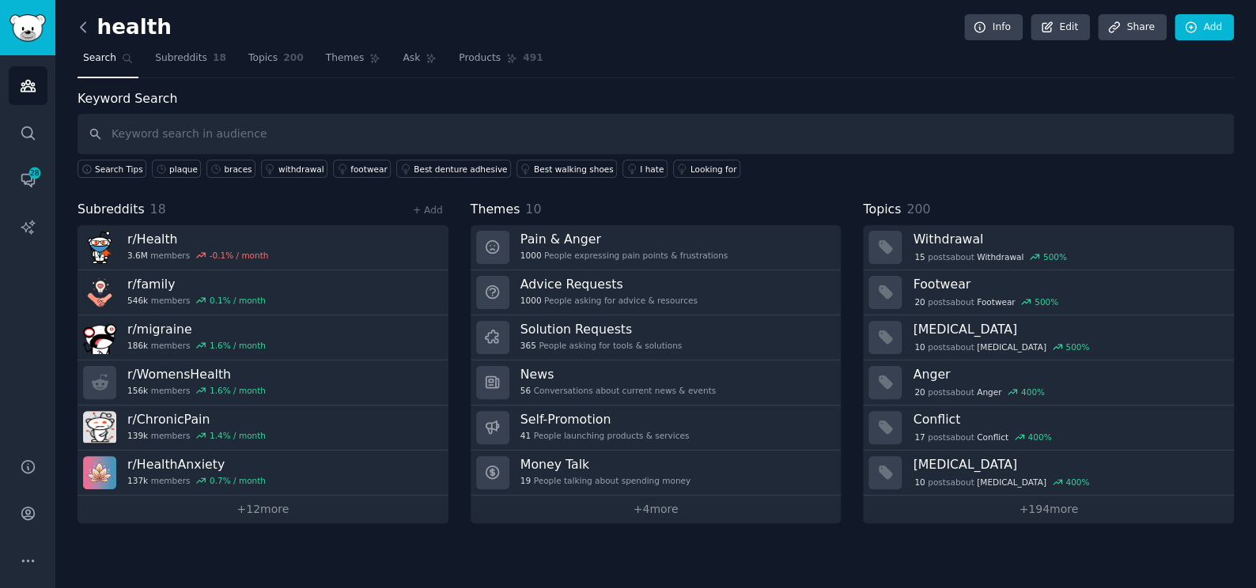
click at [85, 31] on icon at bounding box center [83, 26] width 5 height 9
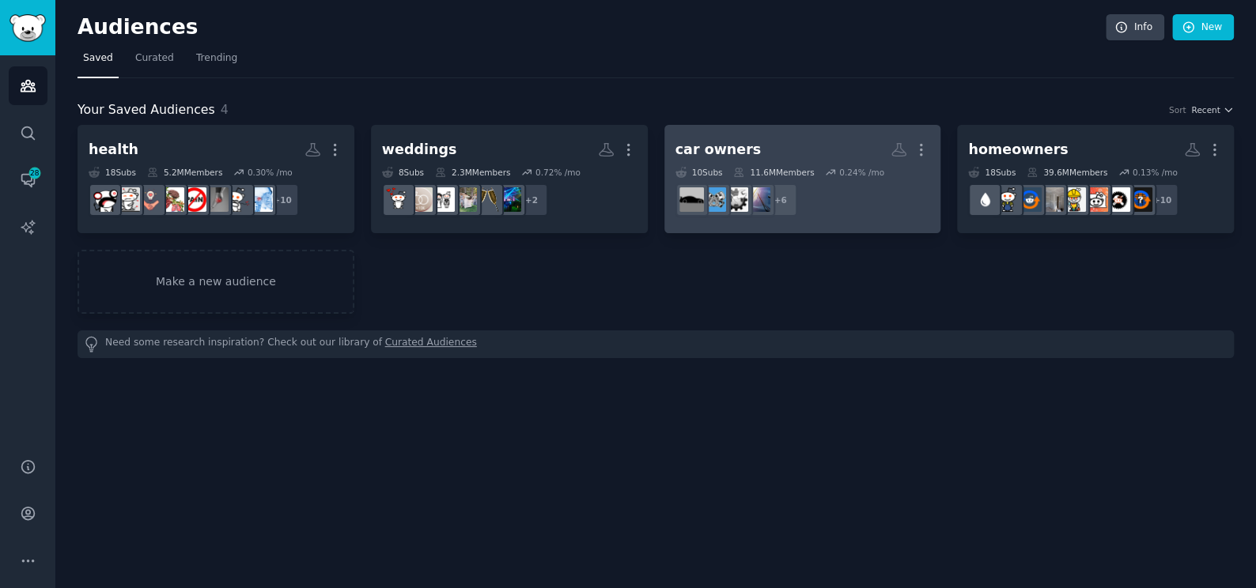
click at [817, 145] on h2 "car owners More" at bounding box center [802, 150] width 255 height 28
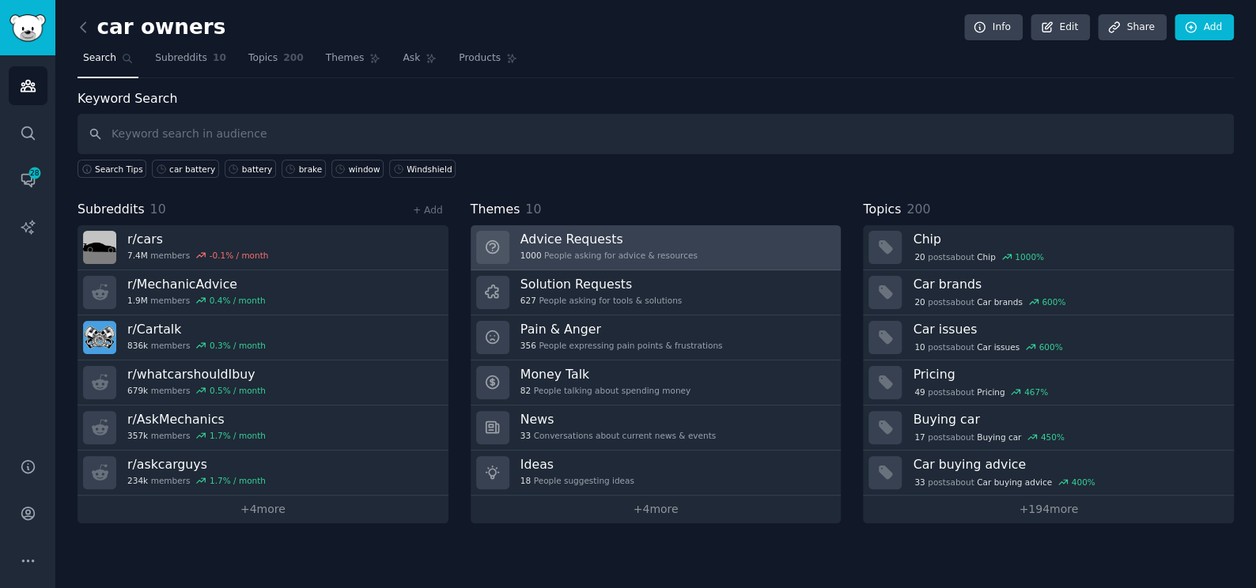
click at [656, 244] on h3 "Advice Requests" at bounding box center [608, 239] width 177 height 17
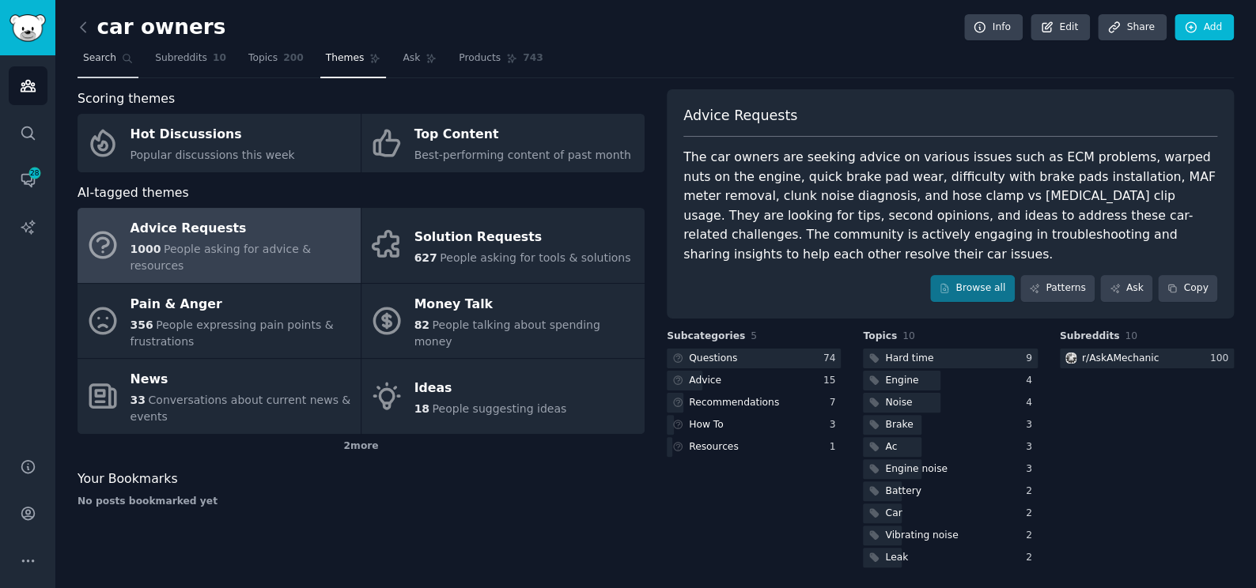
click at [116, 51] on link "Search" at bounding box center [107, 62] width 61 height 32
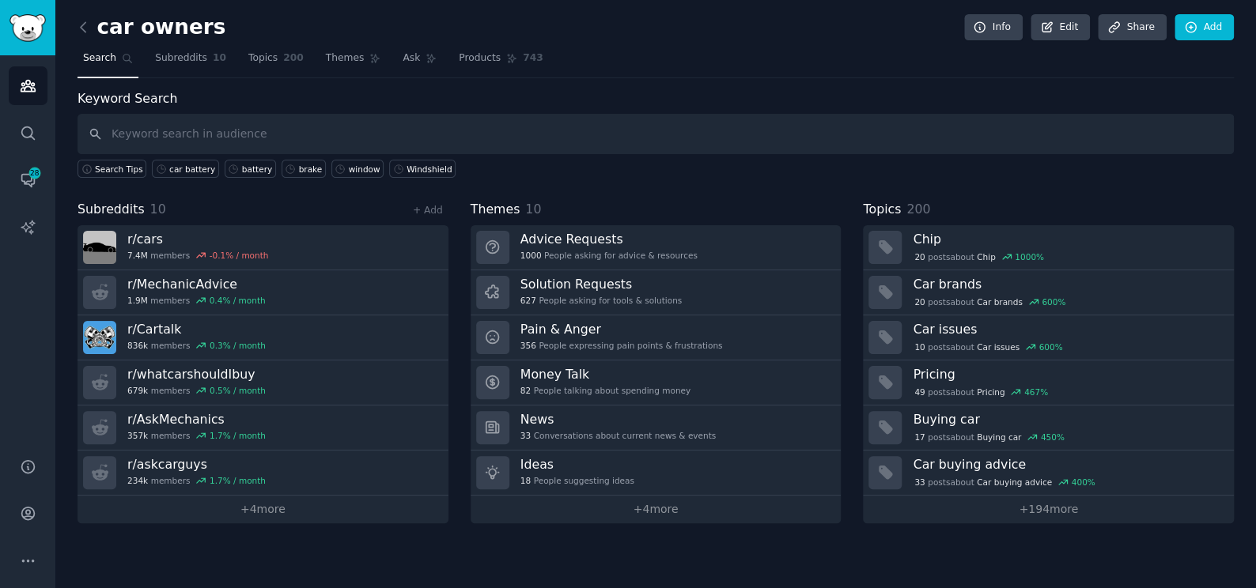
click at [151, 131] on input "text" at bounding box center [655, 134] width 1156 height 40
type input "windshield"
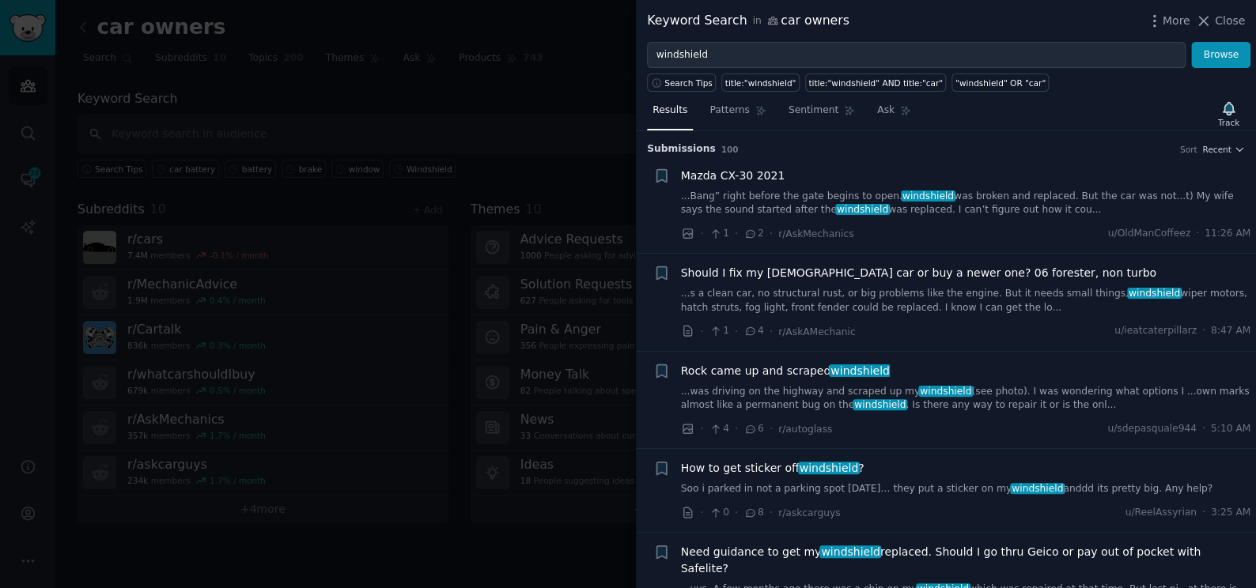
click at [866, 202] on link "...Bang” right before the gate begins to open. windshield was broken and replac…" at bounding box center [966, 204] width 570 height 28
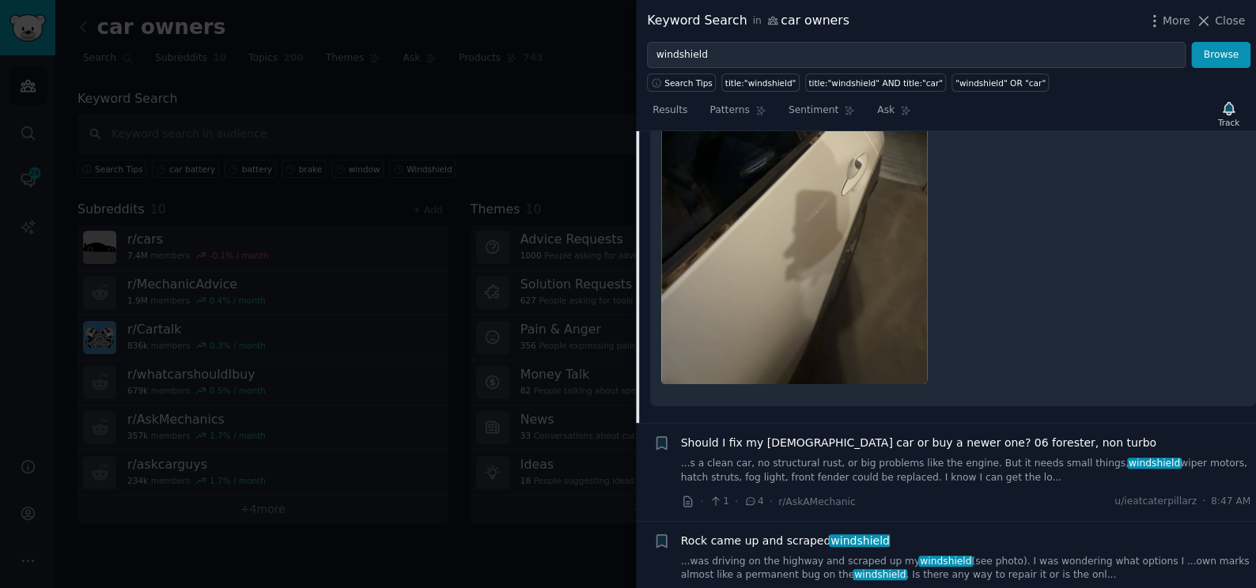
scroll to position [743, 0]
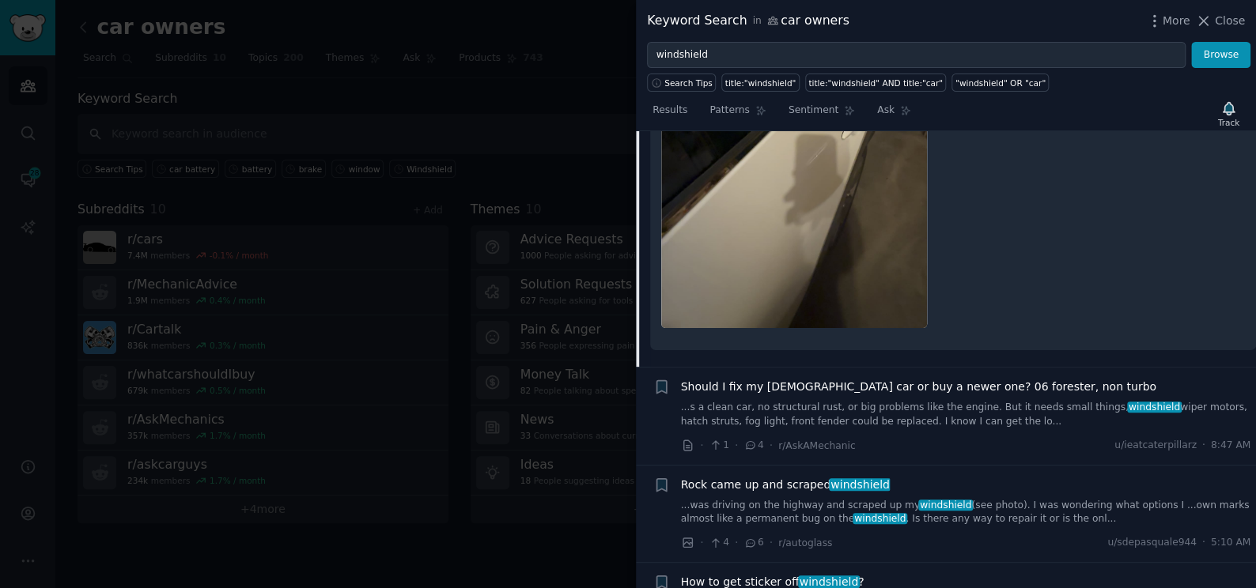
click at [844, 231] on img at bounding box center [794, 92] width 266 height 472
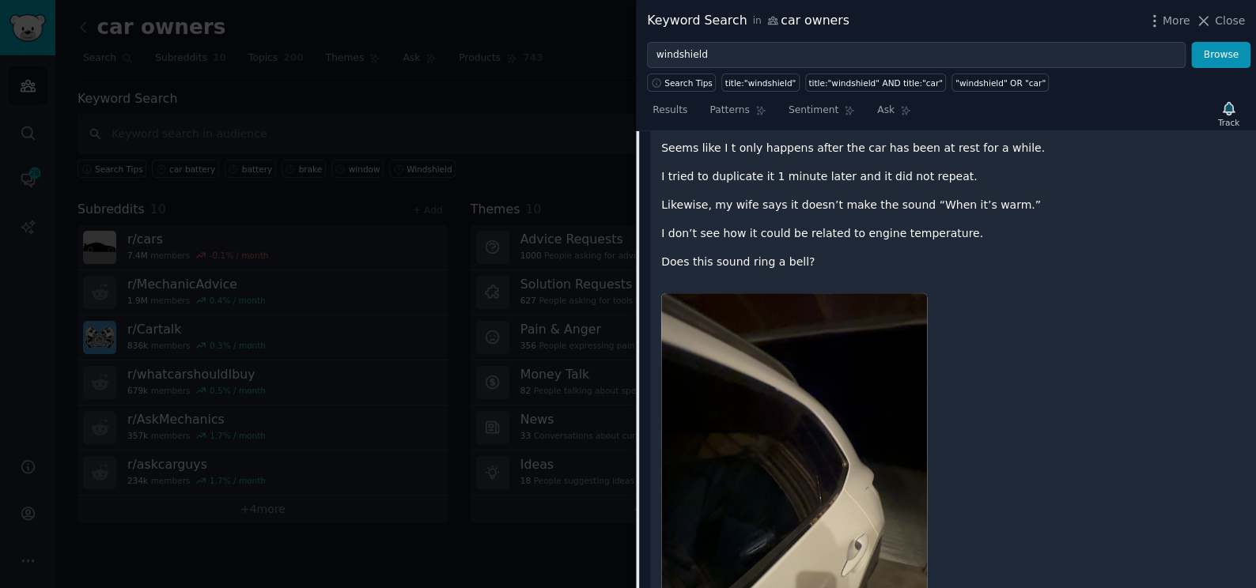
scroll to position [25, 0]
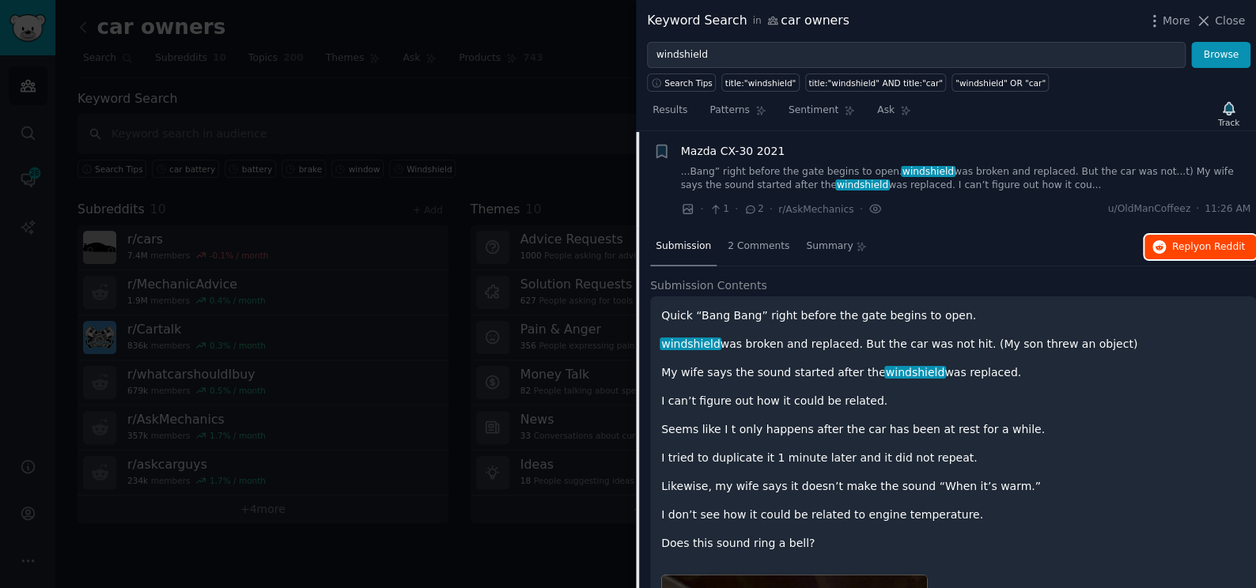
click at [1170, 247] on button "Reply on Reddit" at bounding box center [1199, 247] width 111 height 25
